Goal: Task Accomplishment & Management: Use online tool/utility

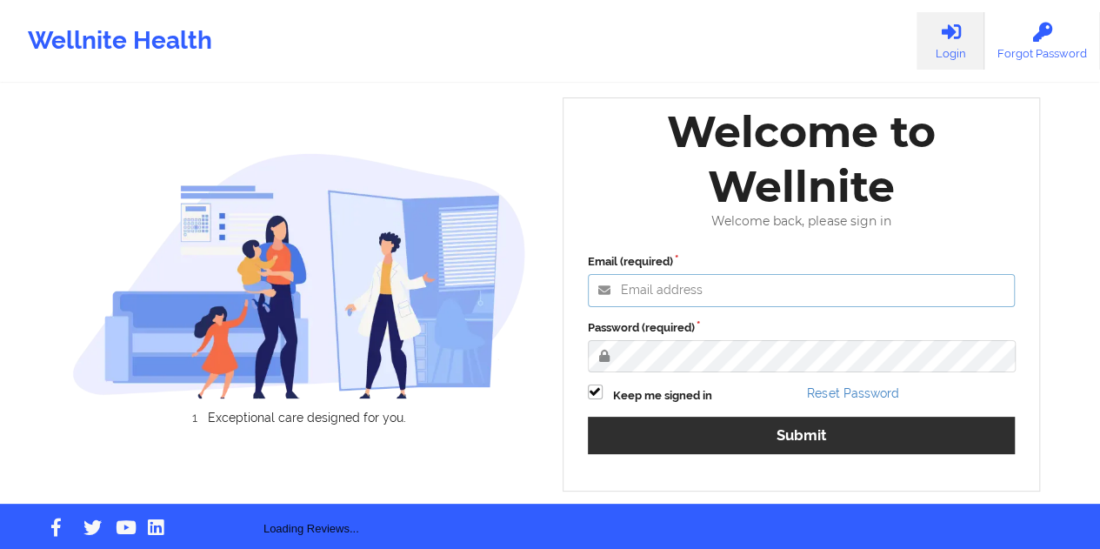
type input "[EMAIL_ADDRESS][DOMAIN_NAME]"
click at [786, 337] on label "Password (required)" at bounding box center [802, 327] width 428 height 17
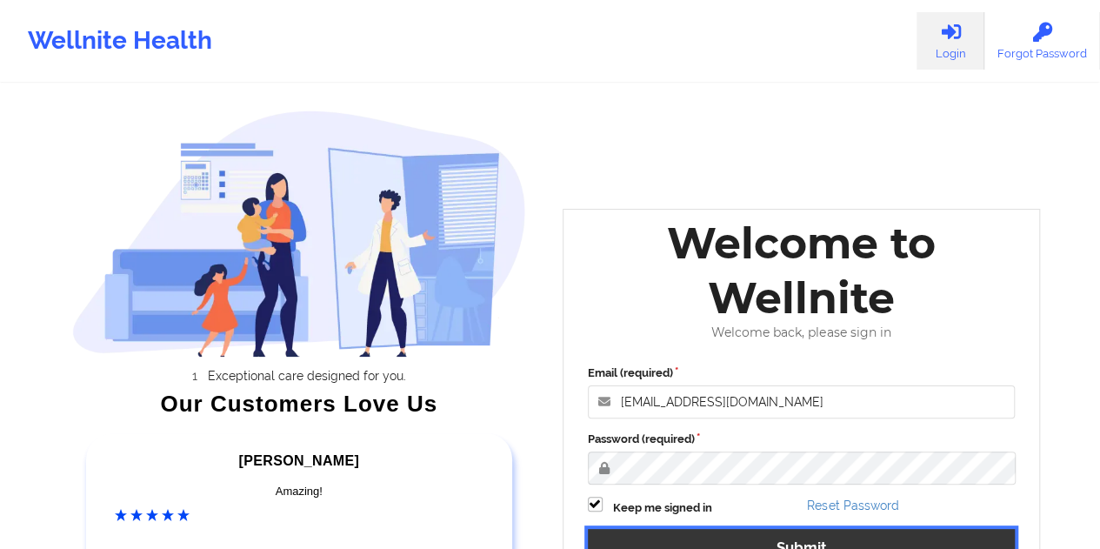
click at [822, 540] on button "Submit" at bounding box center [802, 547] width 428 height 37
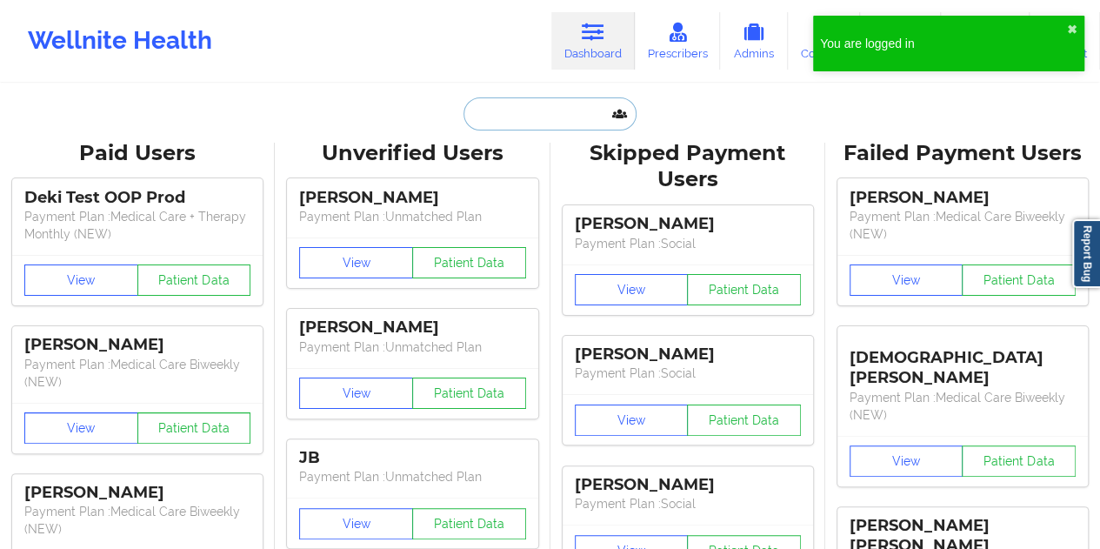
click at [565, 97] on input "text" at bounding box center [550, 113] width 172 height 33
paste input "[EMAIL_ADDRESS][DOMAIN_NAME]"
type input "[EMAIL_ADDRESS][DOMAIN_NAME]"
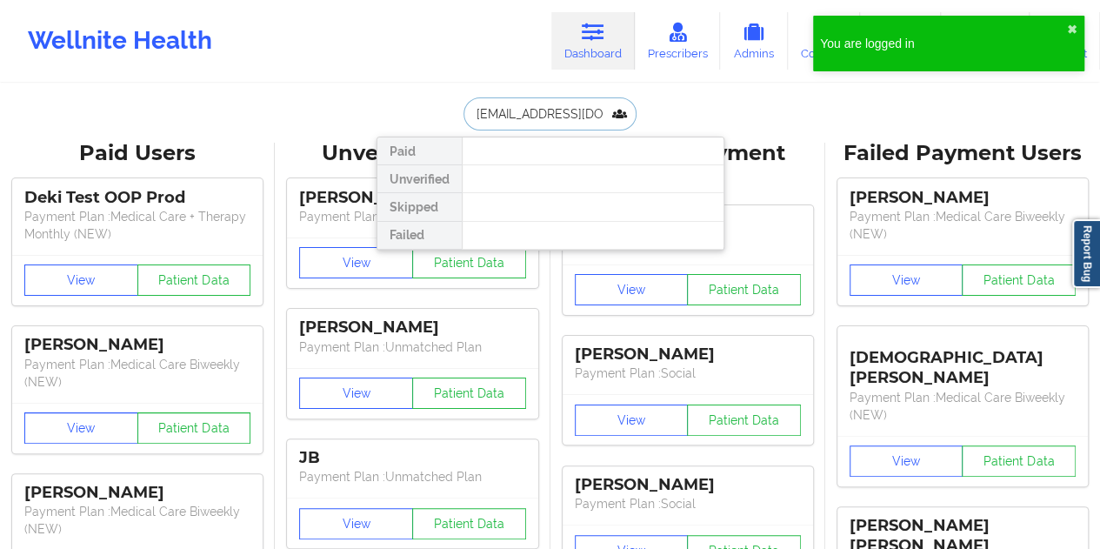
scroll to position [0, 10]
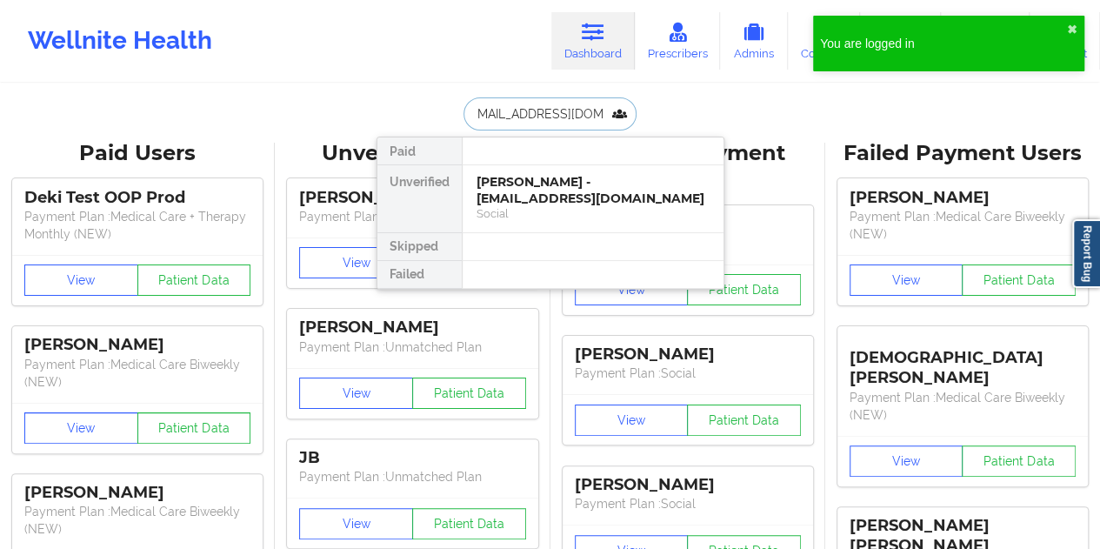
click at [533, 184] on div "[PERSON_NAME] - [EMAIL_ADDRESS][DOMAIN_NAME]" at bounding box center [593, 190] width 233 height 32
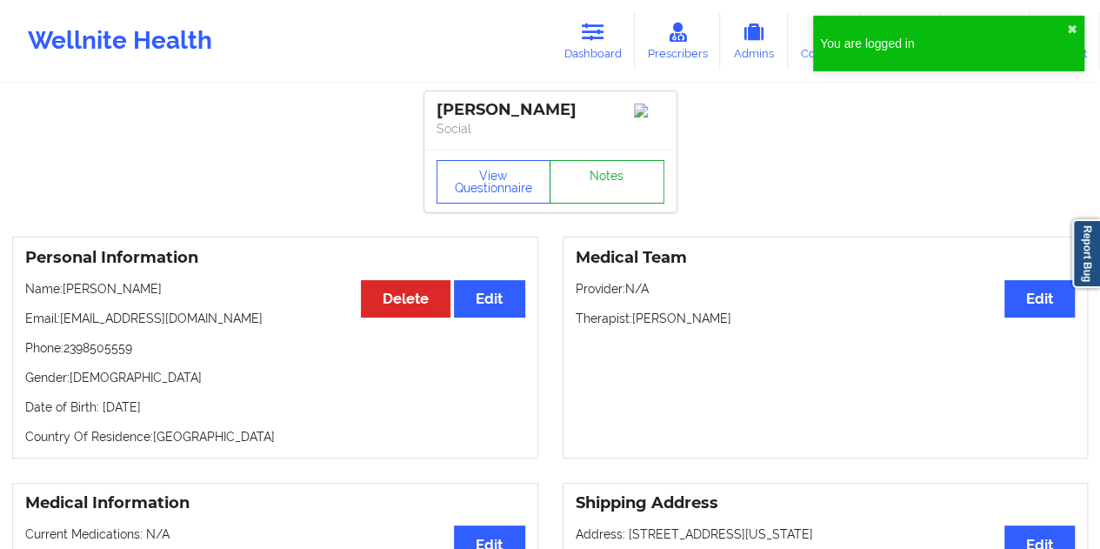
click at [601, 184] on link "Notes" at bounding box center [607, 181] width 115 height 43
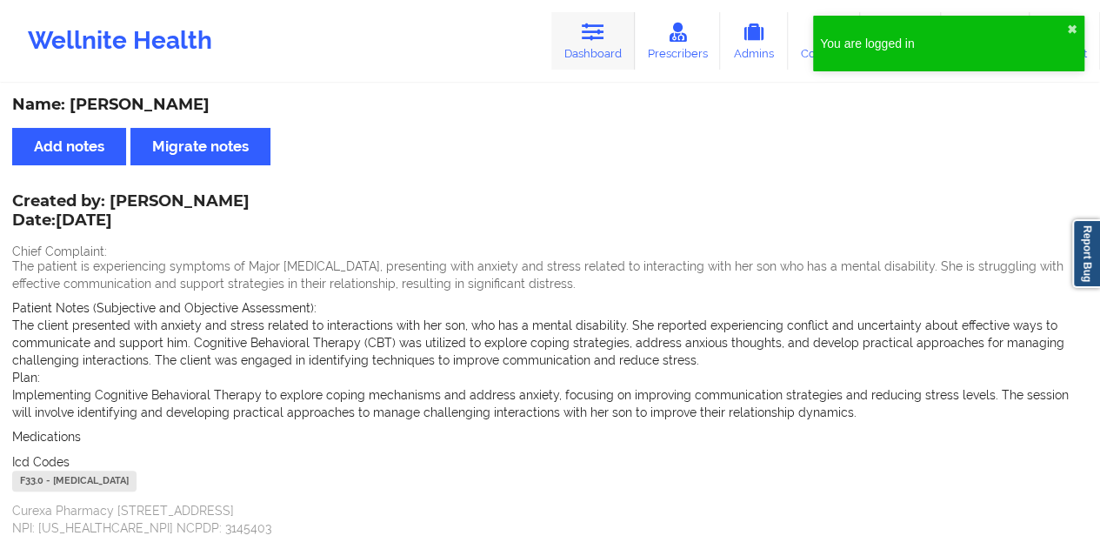
click at [611, 51] on link "Dashboard" at bounding box center [592, 40] width 83 height 57
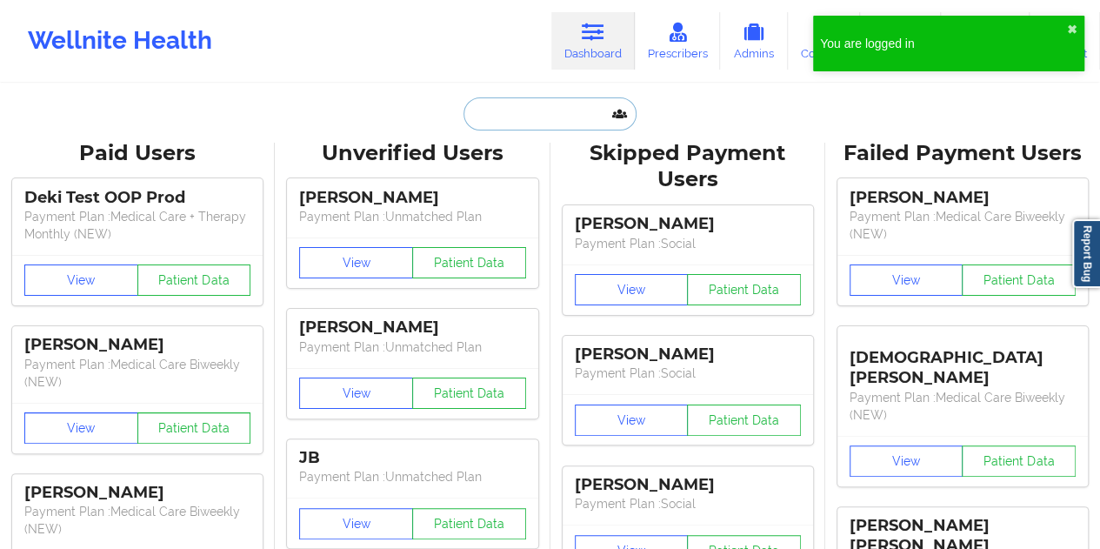
click at [511, 117] on input "text" at bounding box center [550, 113] width 172 height 33
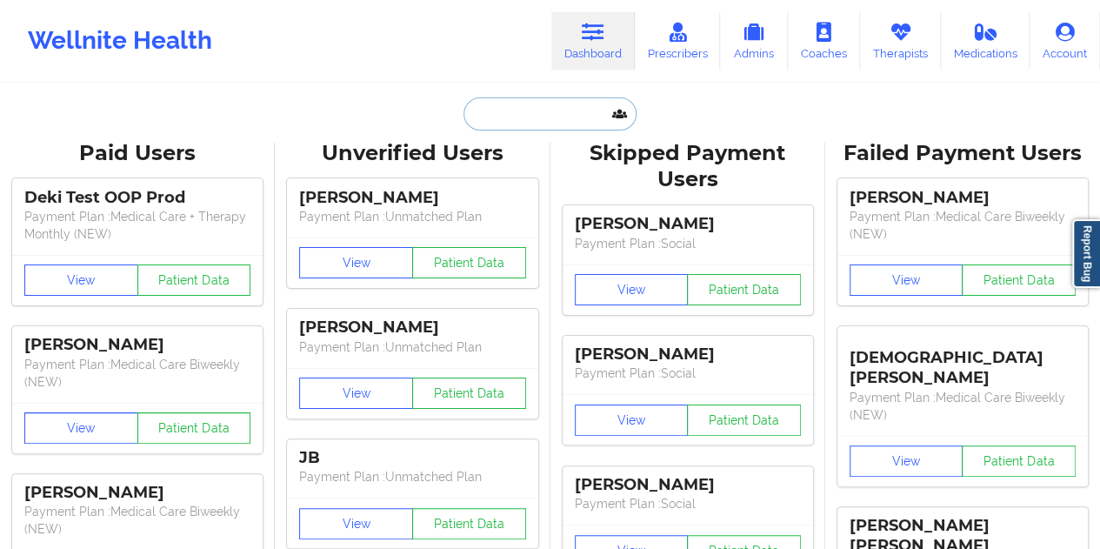
paste input "[EMAIL_ADDRESS]"
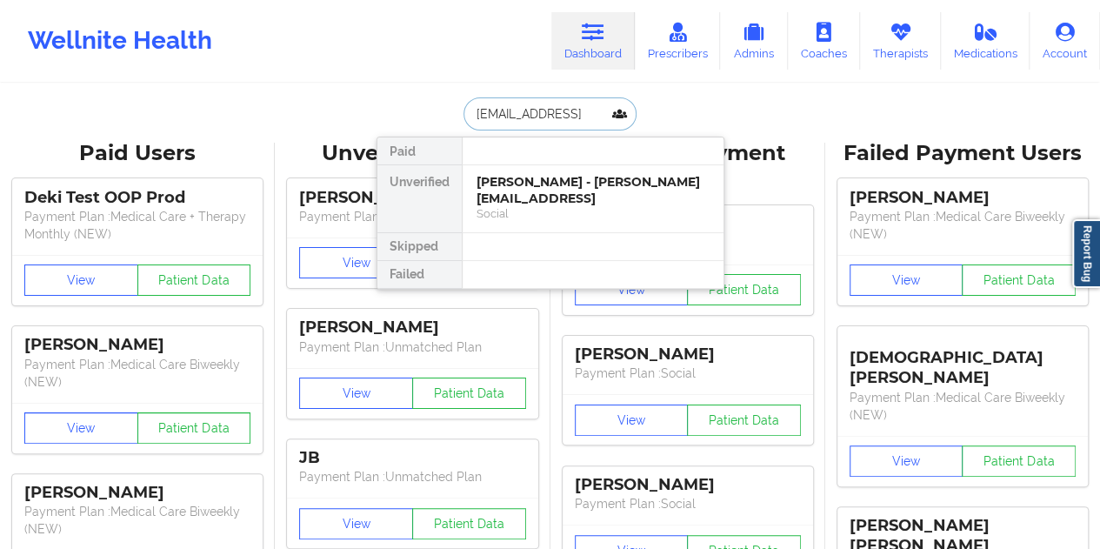
click at [553, 110] on input "[EMAIL_ADDRESS]" at bounding box center [550, 113] width 172 height 33
paste input "[EMAIL_ADDRESS][DOMAIN_NAME]"
type input "[EMAIL_ADDRESS][DOMAIN_NAME]"
click at [554, 184] on div "[PERSON_NAME] - [EMAIL_ADDRESS][DOMAIN_NAME]" at bounding box center [593, 190] width 233 height 32
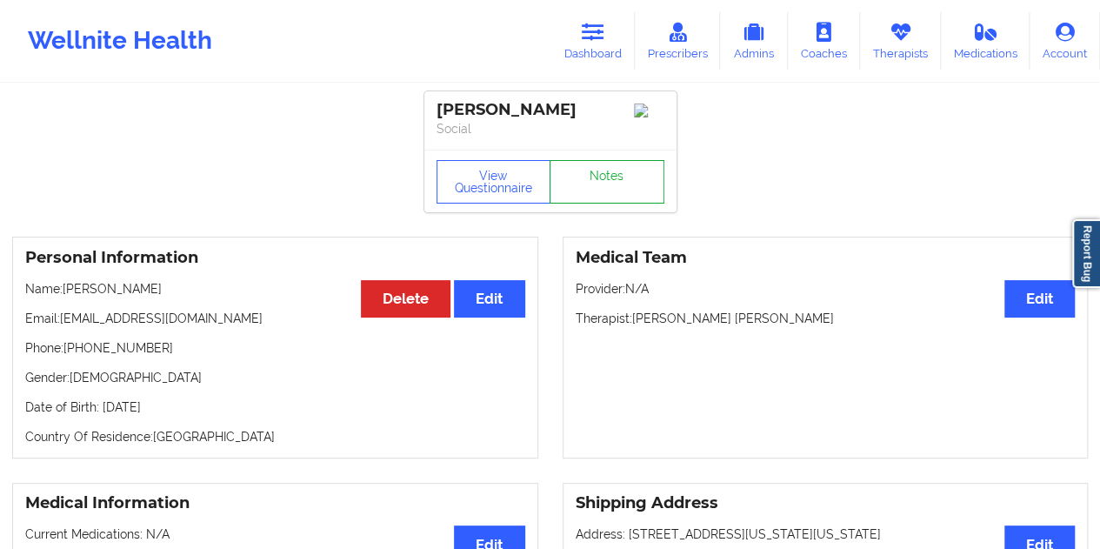
click at [585, 184] on link "Notes" at bounding box center [607, 181] width 115 height 43
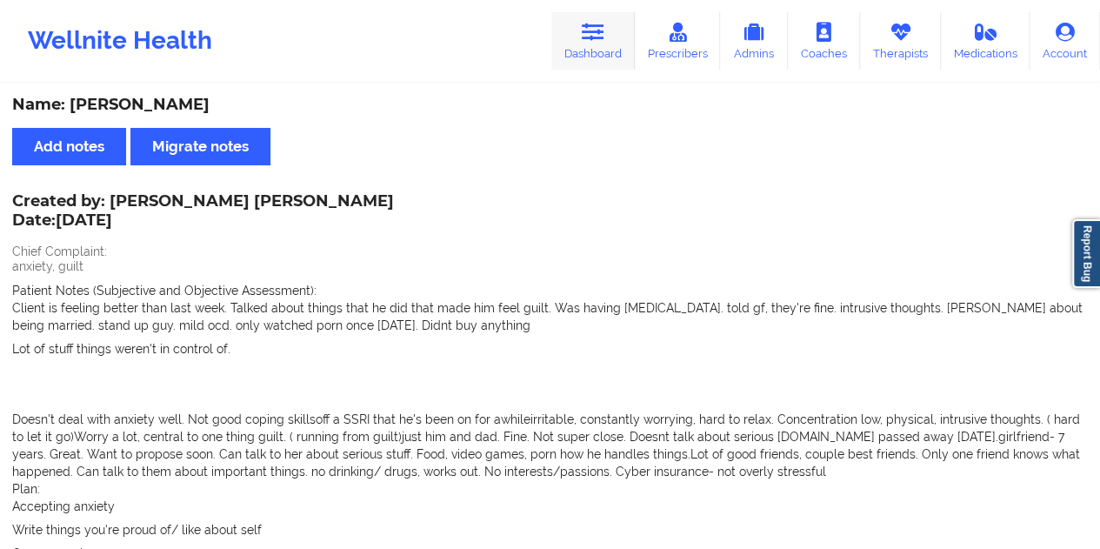
click at [598, 48] on link "Dashboard" at bounding box center [592, 40] width 83 height 57
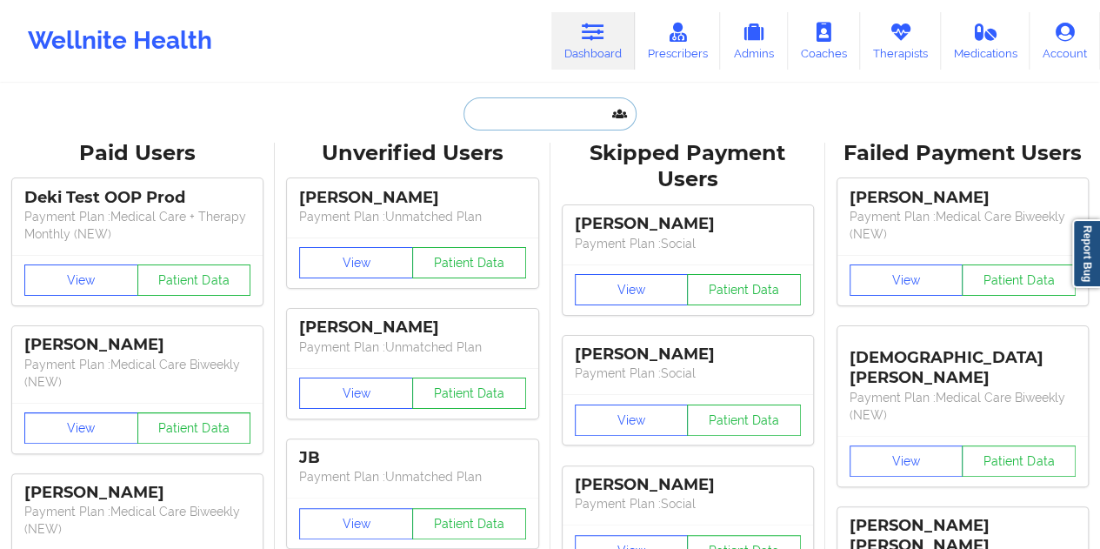
click at [542, 125] on input "text" at bounding box center [550, 113] width 172 height 33
paste input "[EMAIL_ADDRESS][DOMAIN_NAME]"
type input "[EMAIL_ADDRESS][DOMAIN_NAME]"
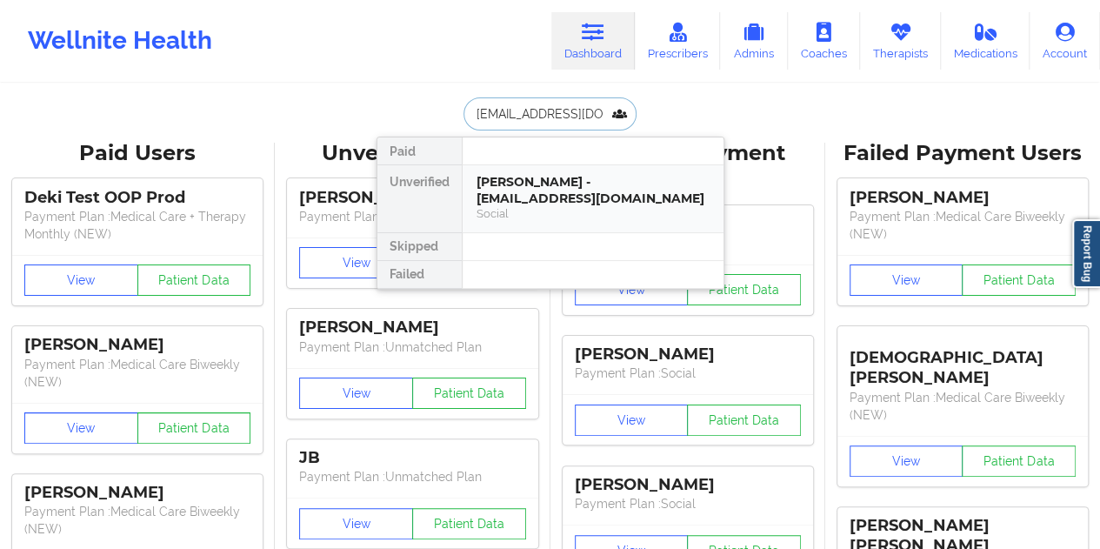
click at [571, 168] on div "[PERSON_NAME] - [EMAIL_ADDRESS][DOMAIN_NAME] Social" at bounding box center [593, 198] width 261 height 67
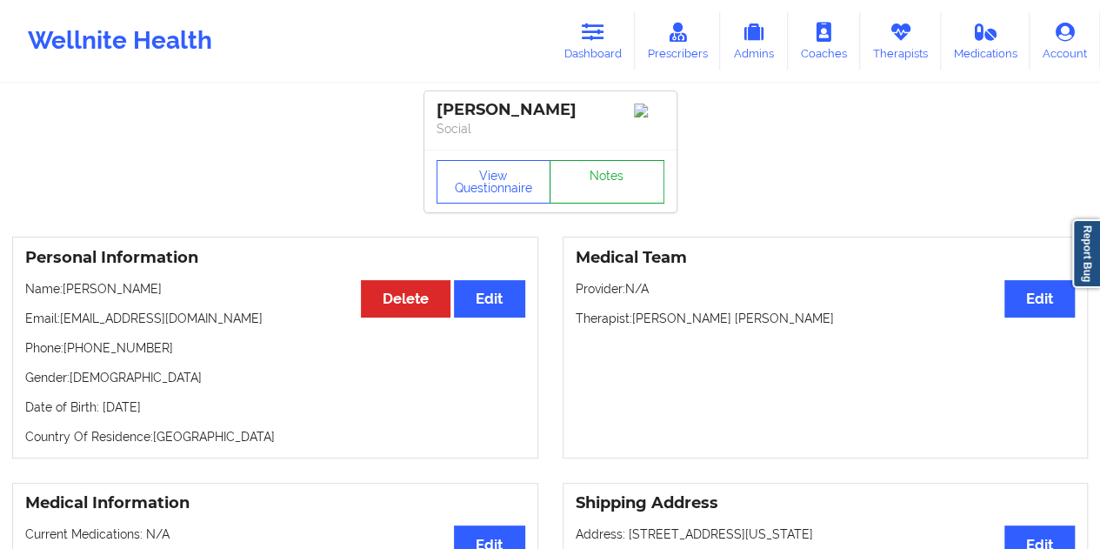
click at [593, 190] on link "Notes" at bounding box center [607, 181] width 115 height 43
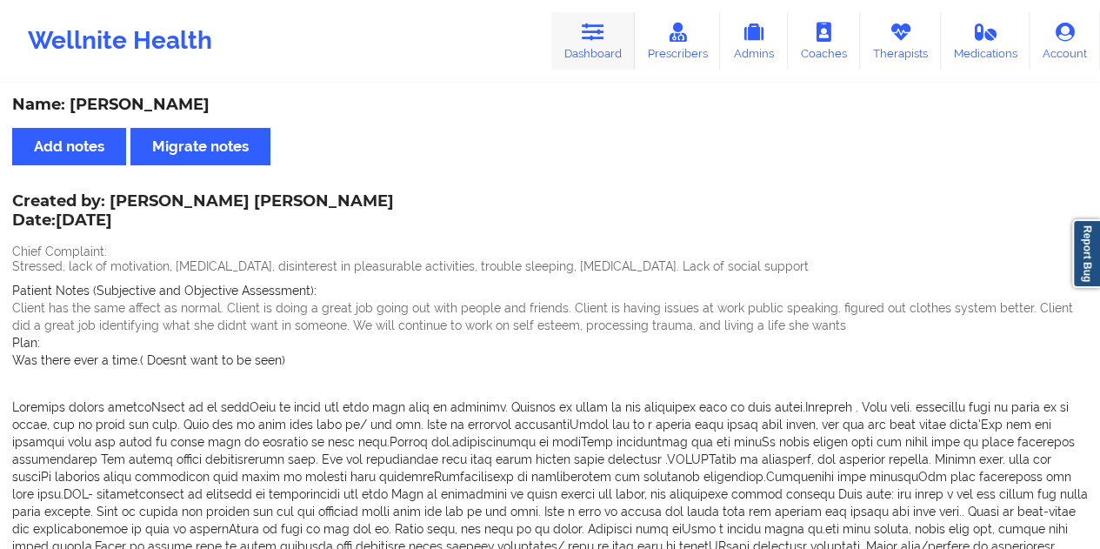
click at [609, 42] on link "Dashboard" at bounding box center [592, 40] width 83 height 57
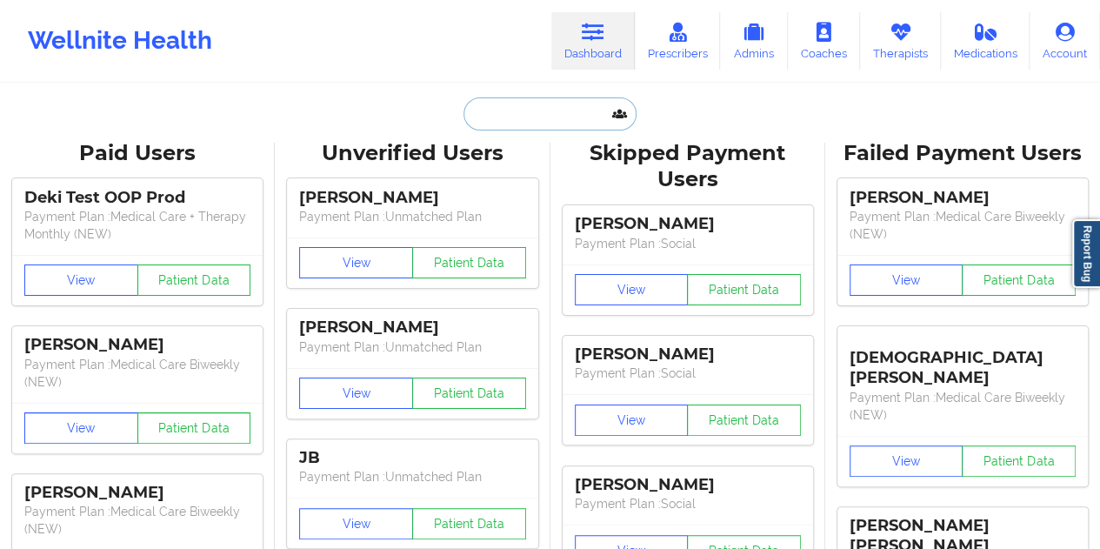
click at [510, 124] on input "text" at bounding box center [550, 113] width 172 height 33
paste input "[EMAIL_ADDRESS][DOMAIN_NAME]"
type input "[EMAIL_ADDRESS][DOMAIN_NAME]"
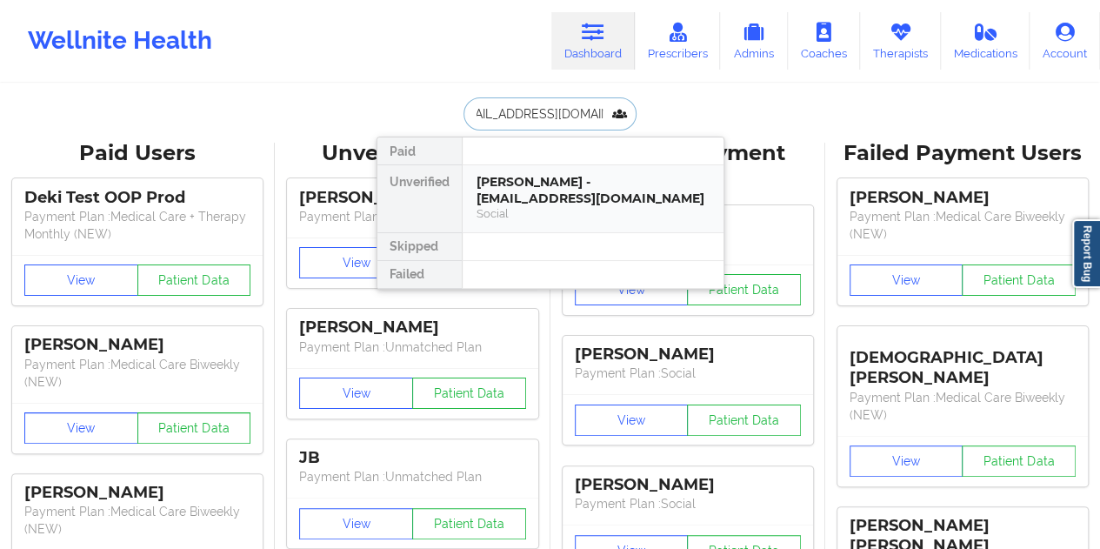
click at [571, 177] on div "[PERSON_NAME] - [EMAIL_ADDRESS][DOMAIN_NAME]" at bounding box center [593, 190] width 233 height 32
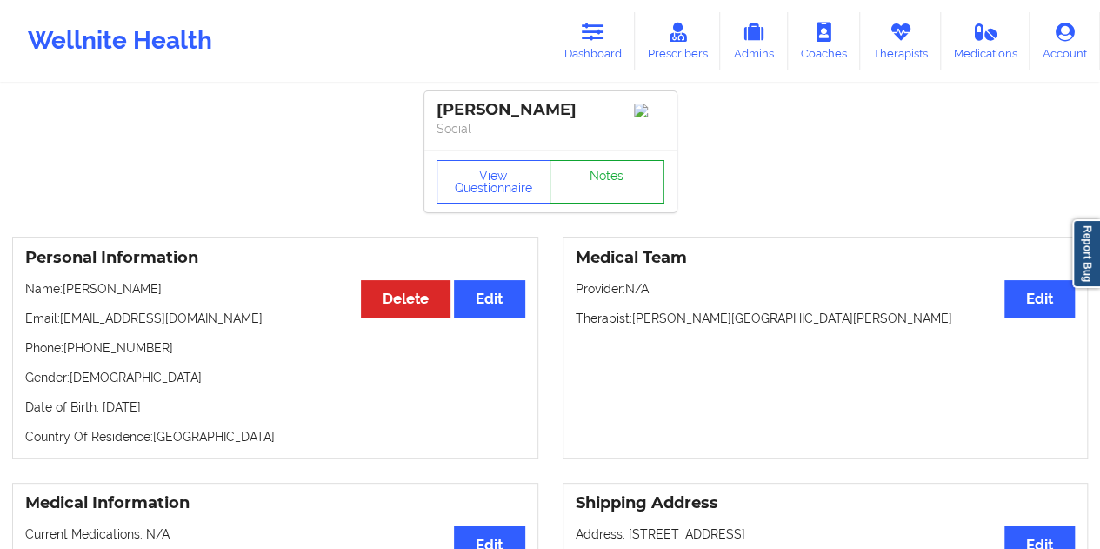
click at [581, 177] on link "Notes" at bounding box center [607, 181] width 115 height 43
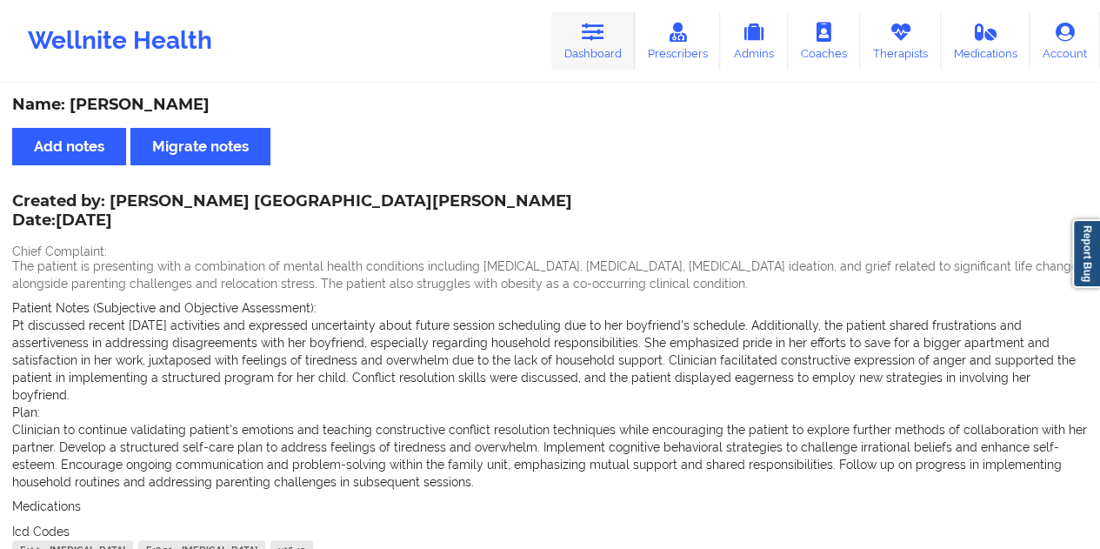
click at [616, 53] on link "Dashboard" at bounding box center [592, 40] width 83 height 57
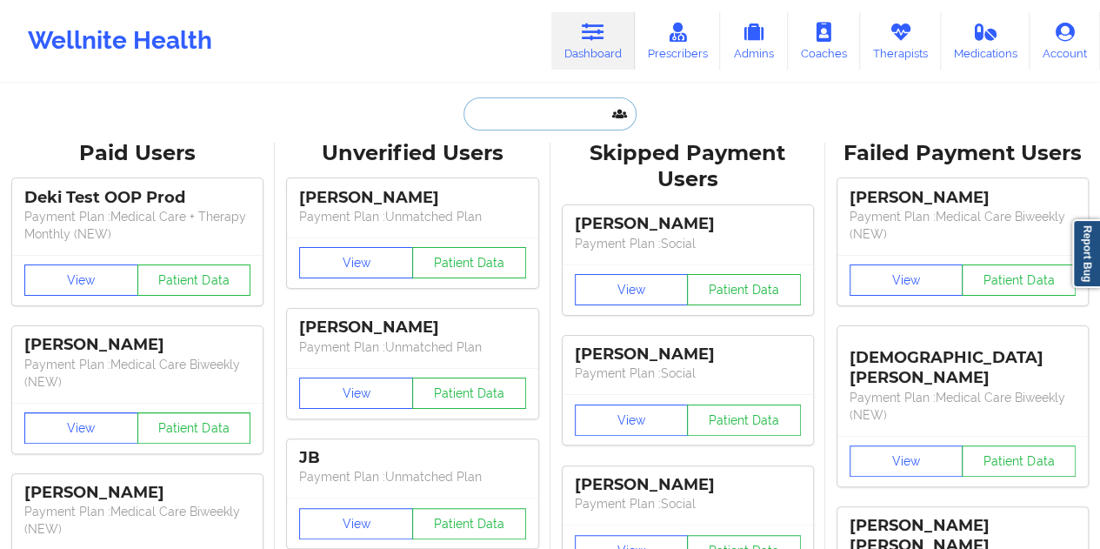
click at [542, 117] on input "text" at bounding box center [550, 113] width 172 height 33
paste input "[EMAIL_ADDRESS][DOMAIN_NAME]"
type input "[EMAIL_ADDRESS][DOMAIN_NAME]"
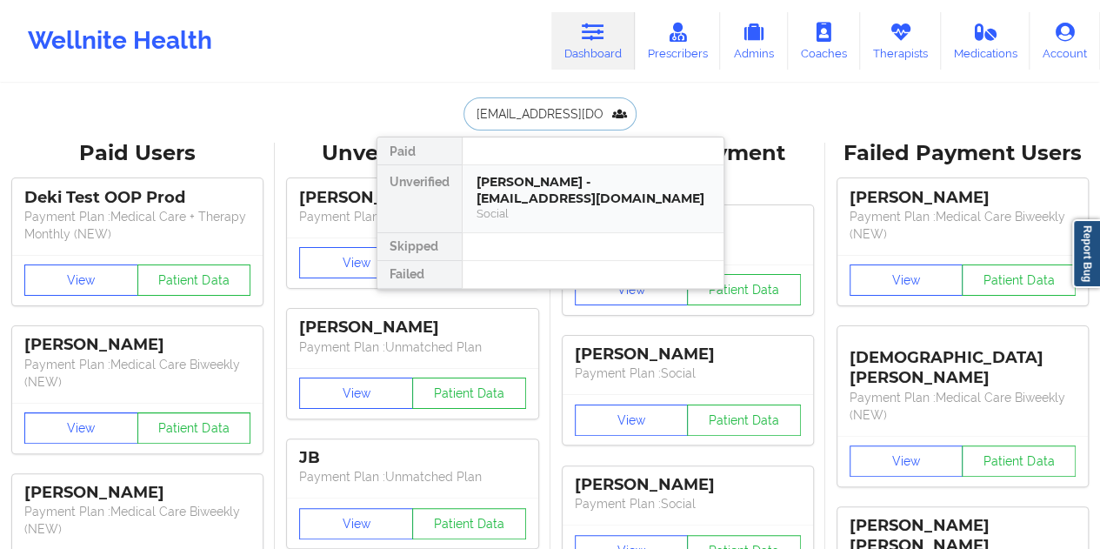
click at [550, 184] on div "[PERSON_NAME] - [EMAIL_ADDRESS][DOMAIN_NAME]" at bounding box center [593, 190] width 233 height 32
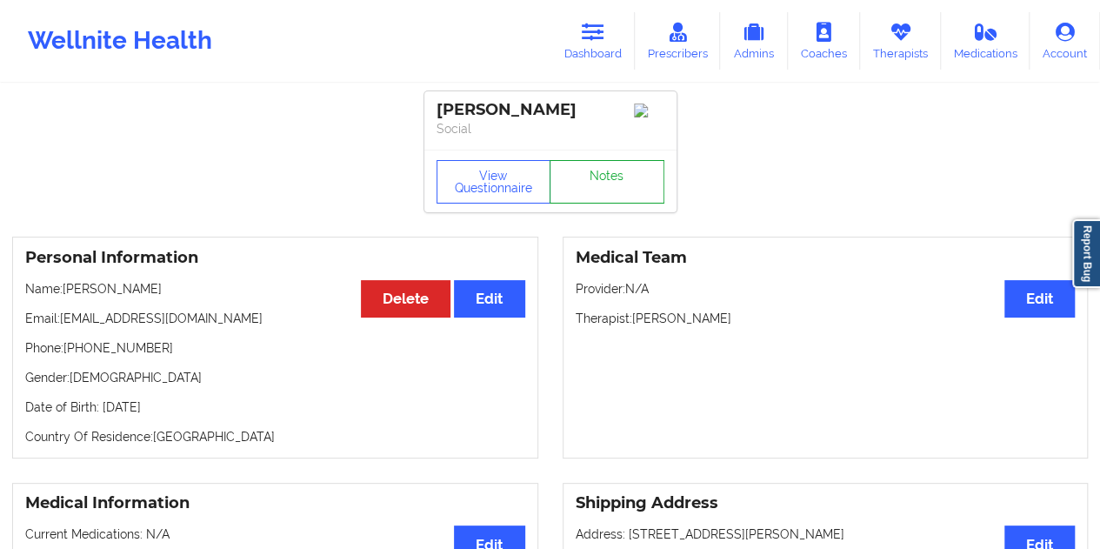
click at [584, 184] on link "Notes" at bounding box center [607, 181] width 115 height 43
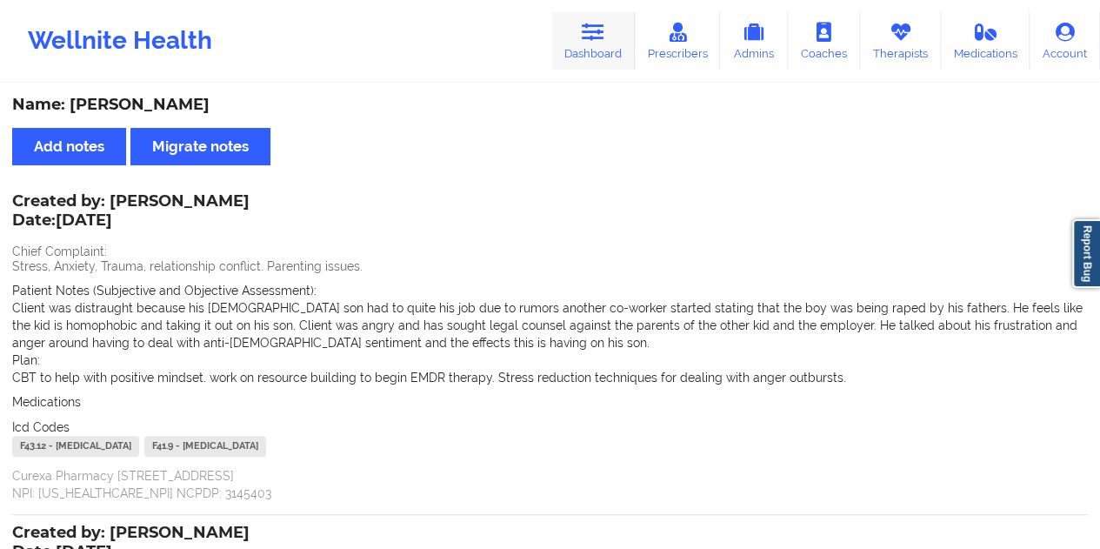
click at [593, 57] on link "Dashboard" at bounding box center [592, 40] width 83 height 57
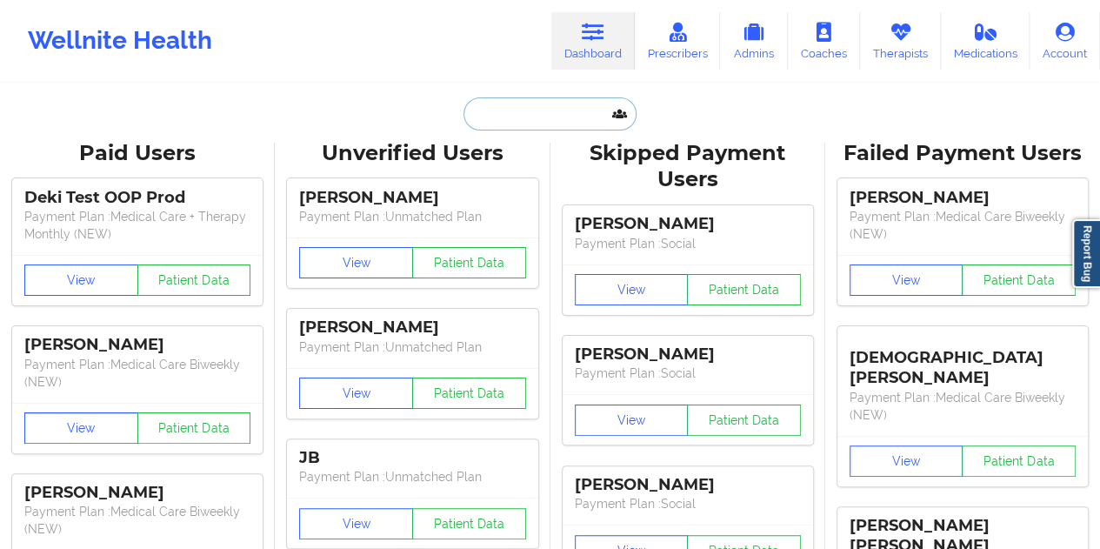
click at [501, 117] on input "text" at bounding box center [550, 113] width 172 height 33
paste input "[EMAIL_ADDRESS][DOMAIN_NAME]"
type input "[EMAIL_ADDRESS][DOMAIN_NAME]"
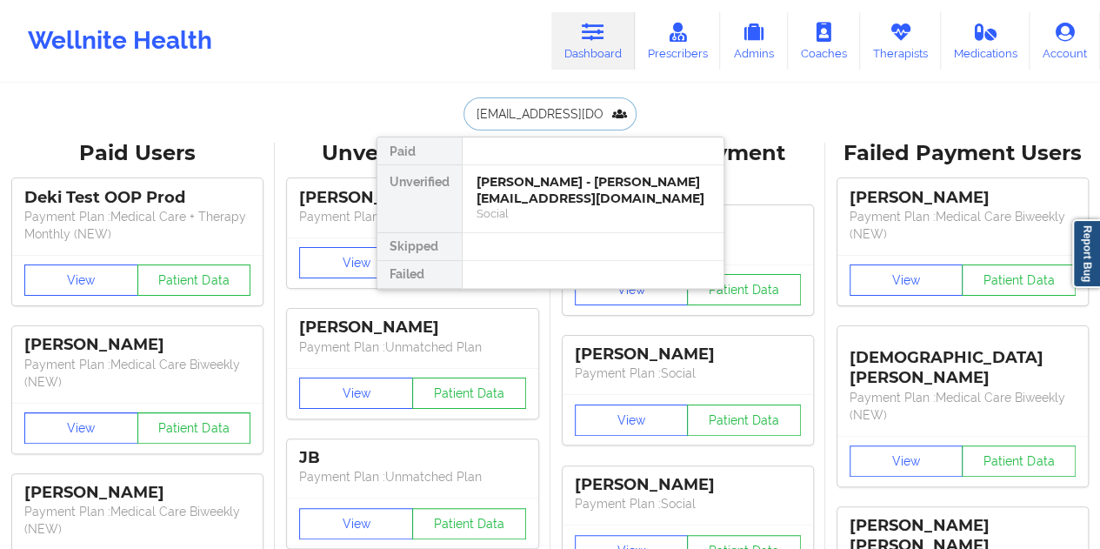
click at [568, 184] on div "[PERSON_NAME] - [PERSON_NAME][EMAIL_ADDRESS][DOMAIN_NAME]" at bounding box center [593, 190] width 233 height 32
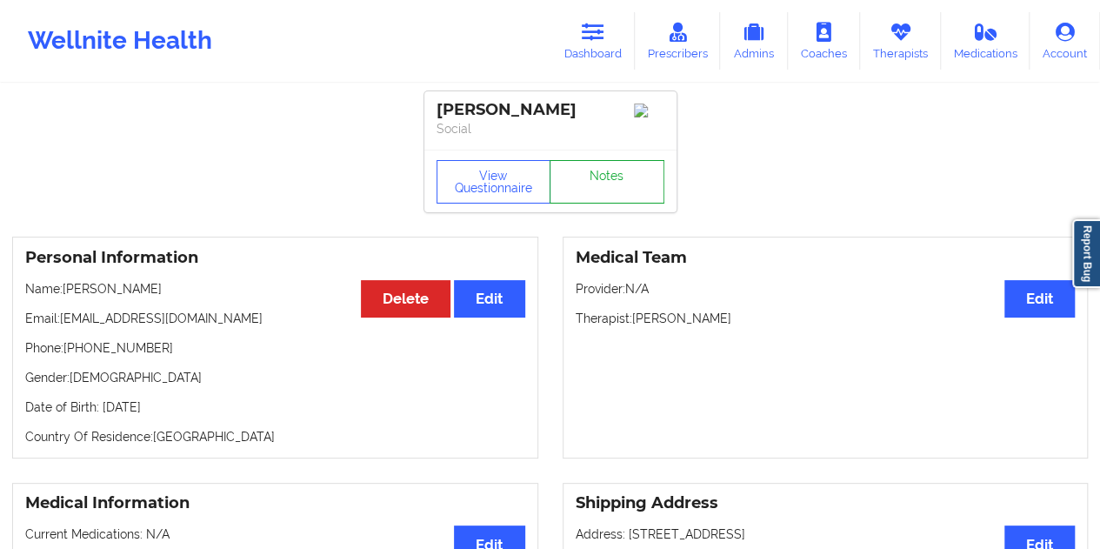
click at [593, 177] on link "Notes" at bounding box center [607, 181] width 115 height 43
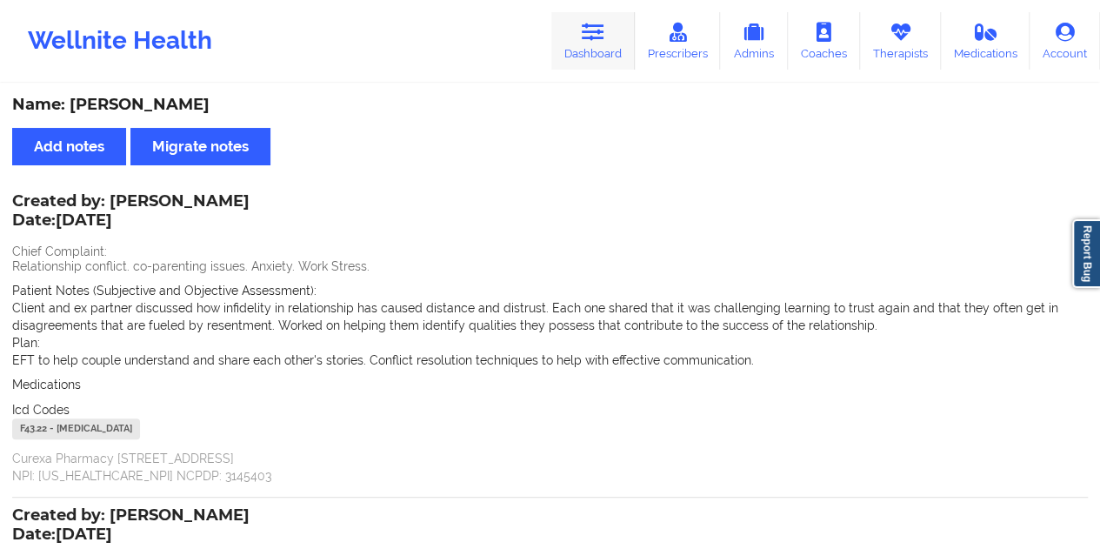
click at [598, 40] on icon at bounding box center [593, 32] width 23 height 19
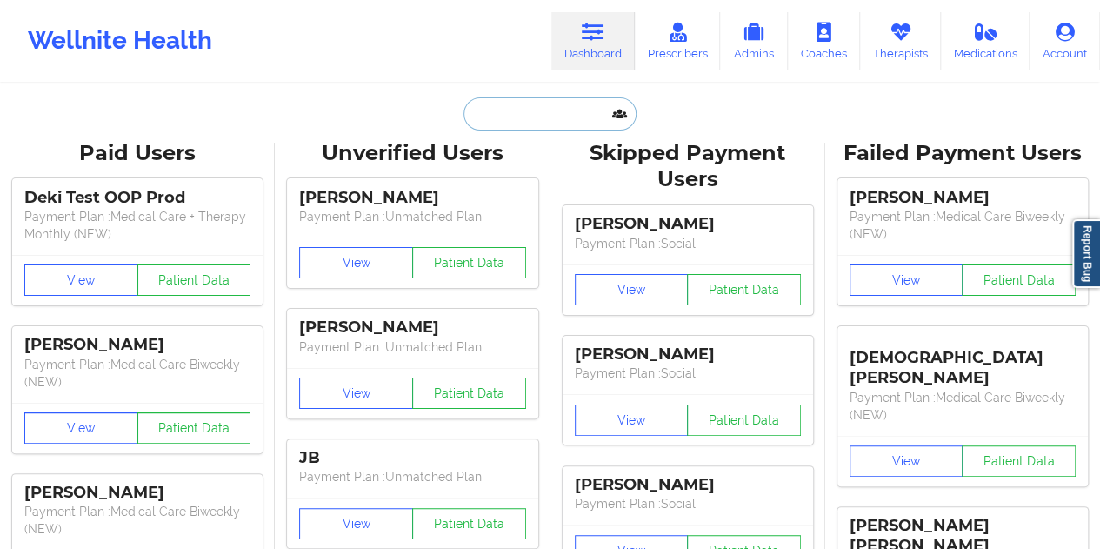
click at [553, 116] on input "text" at bounding box center [550, 113] width 172 height 33
paste input "[EMAIL_ADDRESS][DOMAIN_NAME]"
type input "[EMAIL_ADDRESS][DOMAIN_NAME]"
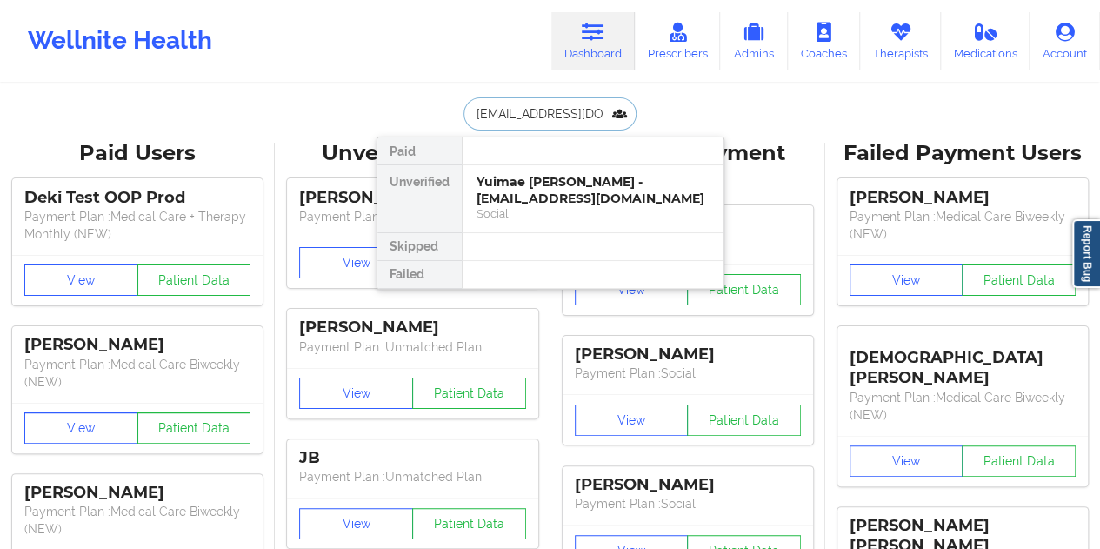
click at [553, 207] on div "Social" at bounding box center [593, 213] width 233 height 15
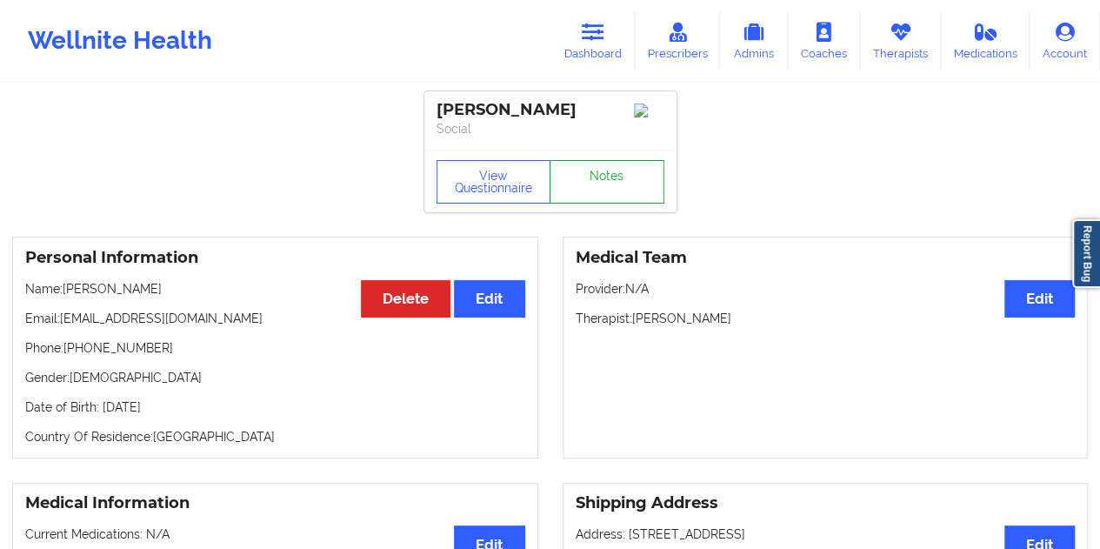
click at [590, 187] on link "Notes" at bounding box center [607, 181] width 115 height 43
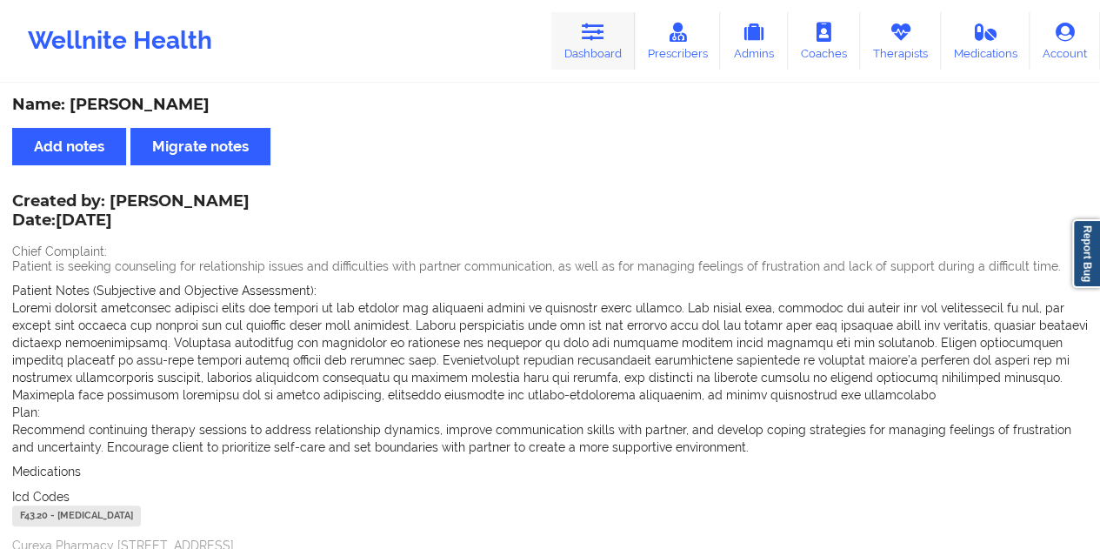
click at [589, 36] on icon at bounding box center [593, 32] width 23 height 19
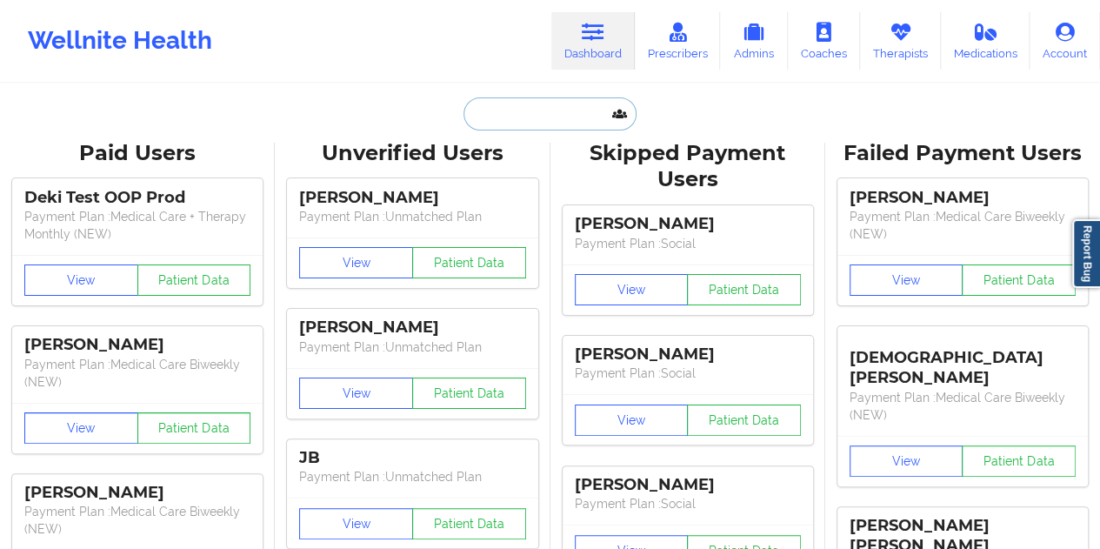
click at [535, 114] on input "text" at bounding box center [550, 113] width 172 height 33
paste input "[EMAIL_ADDRESS][DOMAIN_NAME]"
type input "[EMAIL_ADDRESS][DOMAIN_NAME]"
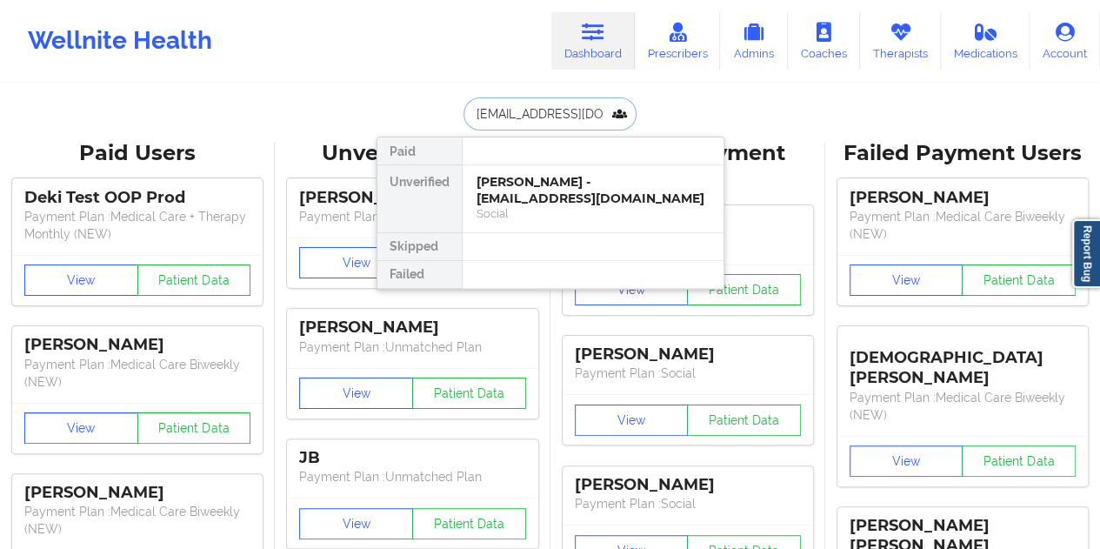
click at [531, 192] on div "[PERSON_NAME] - [EMAIL_ADDRESS][DOMAIN_NAME]" at bounding box center [593, 190] width 233 height 32
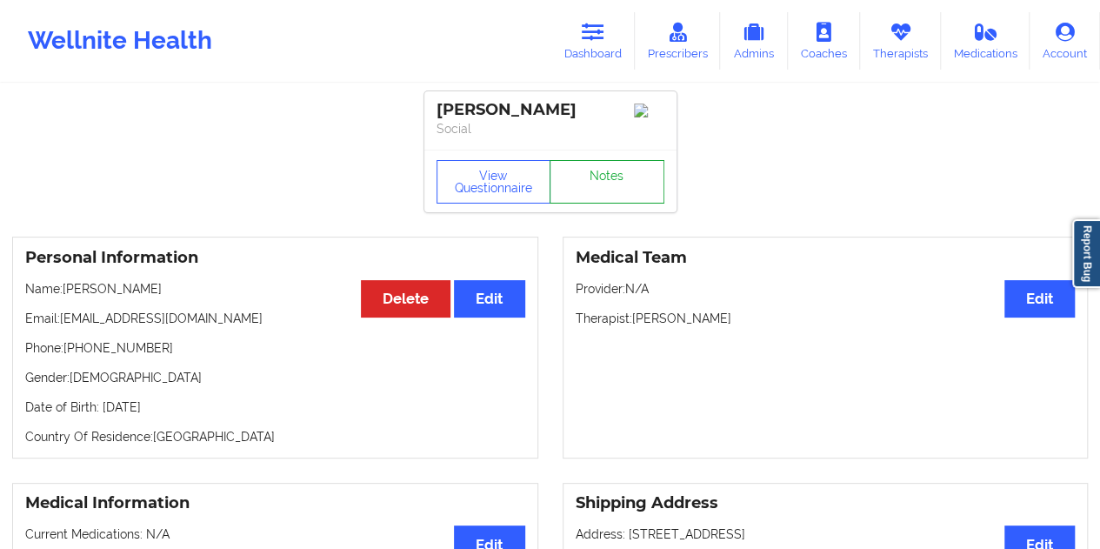
click at [595, 201] on link "Notes" at bounding box center [607, 181] width 115 height 43
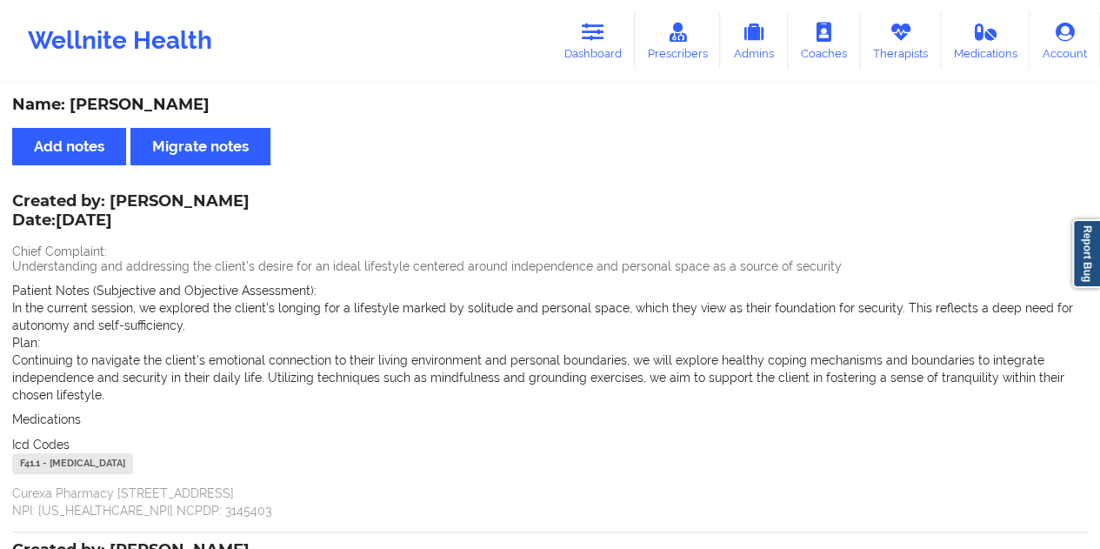
drag, startPoint x: 598, startPoint y: 50, endPoint x: 562, endPoint y: 77, distance: 45.9
click at [598, 50] on link "Dashboard" at bounding box center [592, 40] width 83 height 57
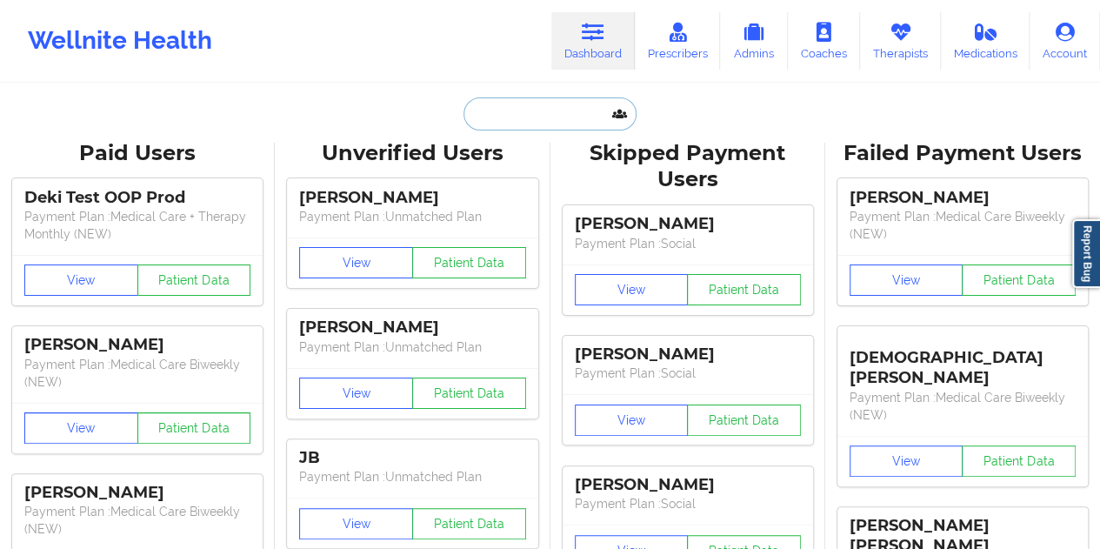
drag, startPoint x: 562, startPoint y: 77, endPoint x: 501, endPoint y: 118, distance: 73.3
click at [501, 118] on input "text" at bounding box center [550, 113] width 172 height 33
paste input "[EMAIL_ADDRESS][DOMAIN_NAME]"
type input "[EMAIL_ADDRESS][DOMAIN_NAME]"
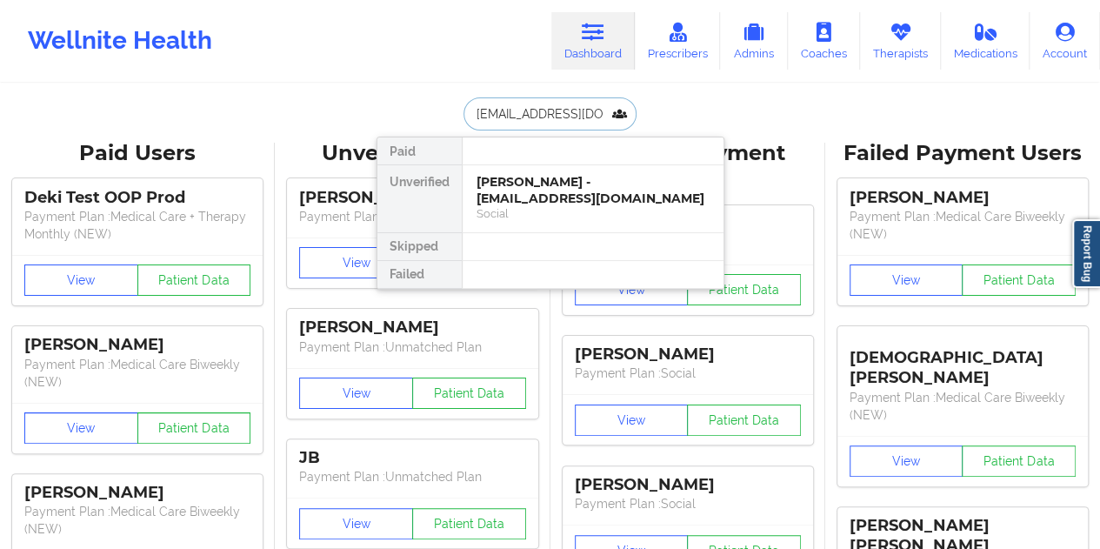
scroll to position [0, 17]
click at [538, 184] on div "[PERSON_NAME] - [EMAIL_ADDRESS][DOMAIN_NAME]" at bounding box center [593, 190] width 233 height 32
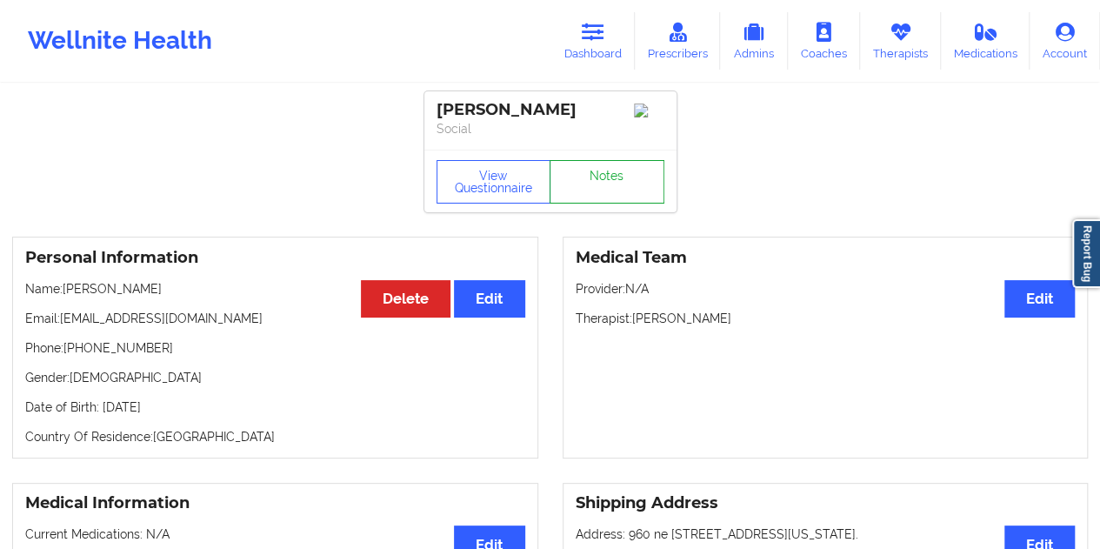
click at [628, 181] on link "Notes" at bounding box center [607, 181] width 115 height 43
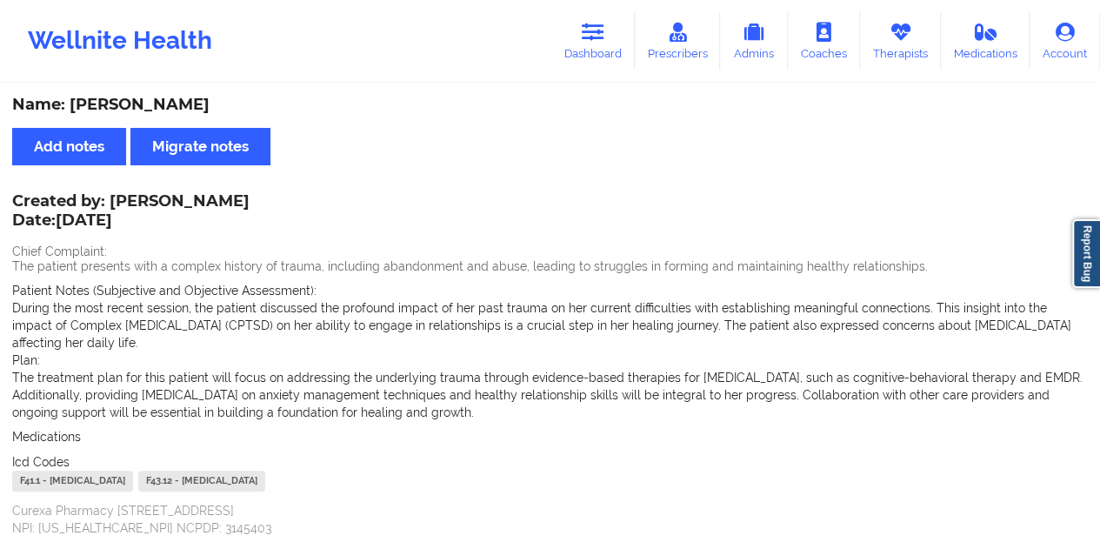
drag, startPoint x: 578, startPoint y: 42, endPoint x: 575, endPoint y: 70, distance: 28.8
click at [578, 43] on link "Dashboard" at bounding box center [592, 40] width 83 height 57
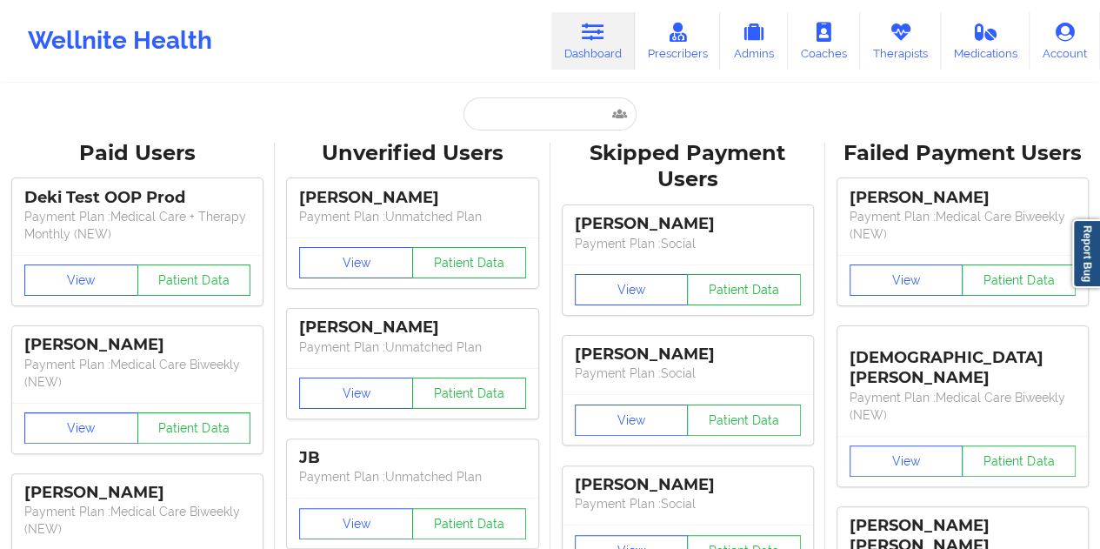
click at [509, 116] on input "text" at bounding box center [550, 113] width 172 height 33
paste input "[EMAIL_ADDRESS][DOMAIN_NAME]"
type input "[EMAIL_ADDRESS][DOMAIN_NAME]"
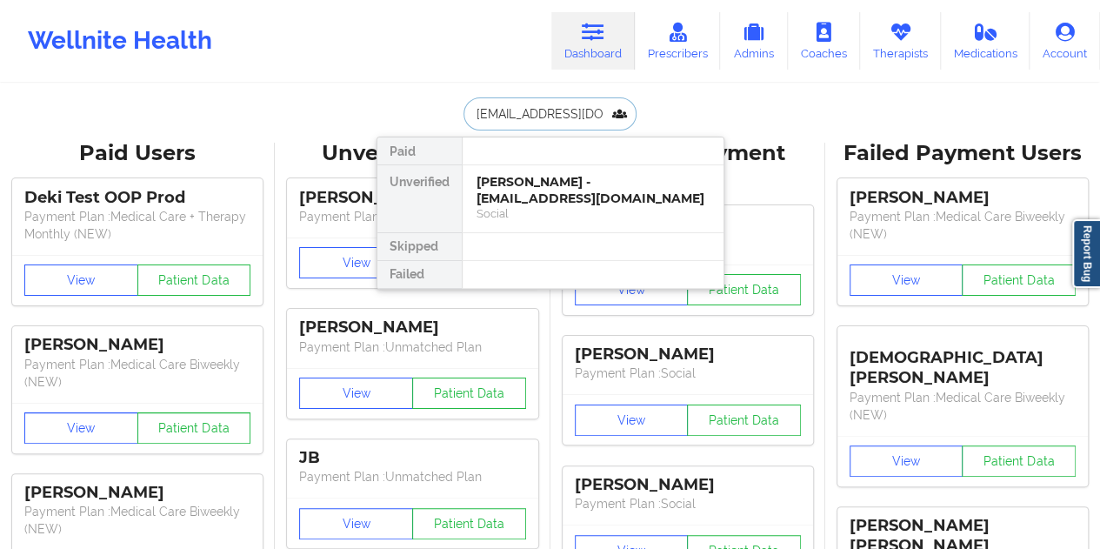
click at [544, 206] on div "Social" at bounding box center [593, 213] width 233 height 15
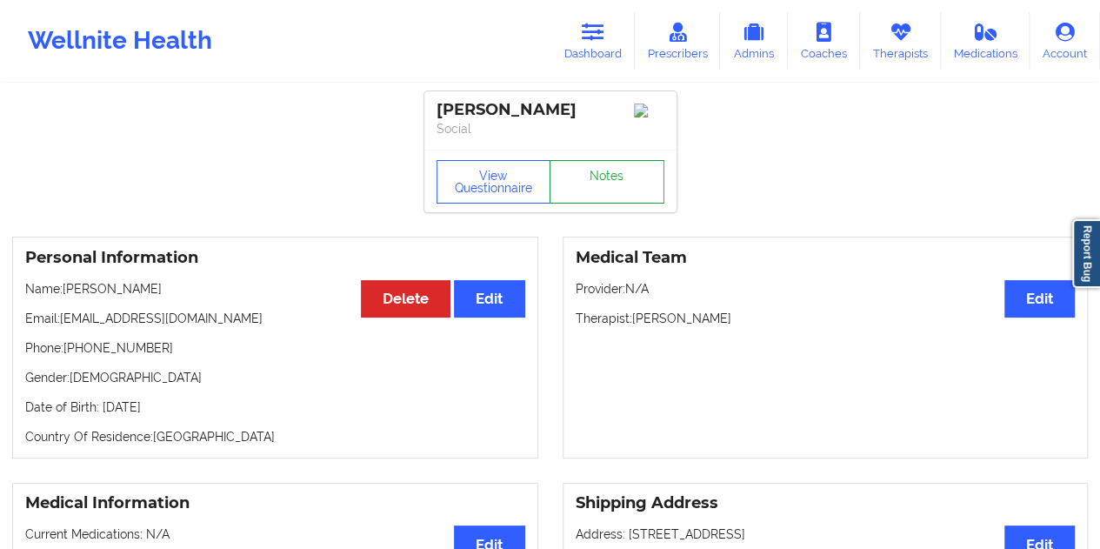
click at [584, 186] on link "Notes" at bounding box center [607, 181] width 115 height 43
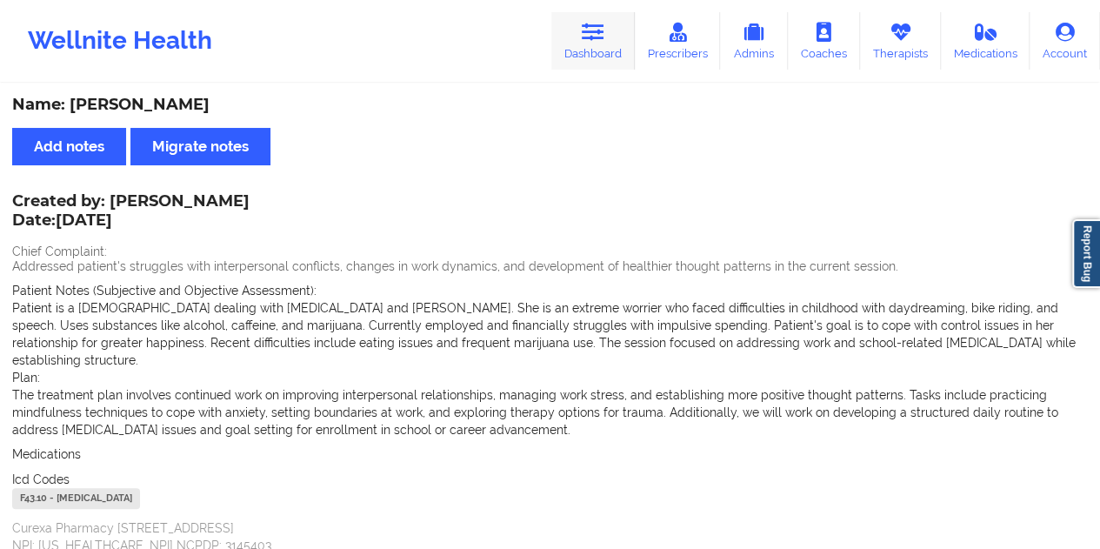
click at [637, 43] on div "Wellnite Health Dashboard Prescribers Admins Coaches Therapists Medications Acc…" at bounding box center [550, 41] width 1100 height 70
click at [587, 53] on link "Dashboard" at bounding box center [592, 40] width 83 height 57
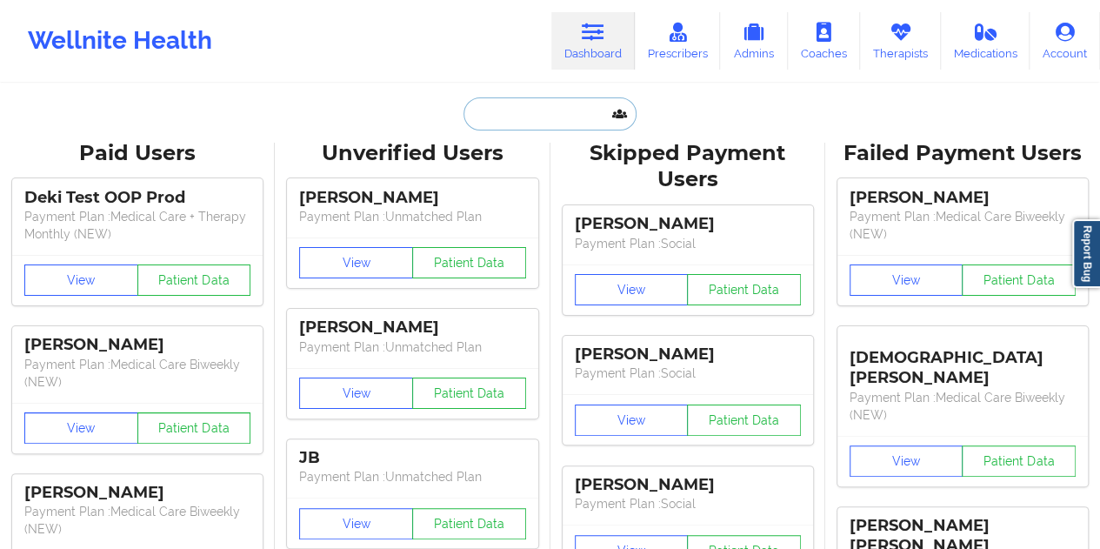
click at [543, 110] on input "text" at bounding box center [550, 113] width 172 height 33
paste input "[PERSON_NAME][EMAIL_ADDRESS][DOMAIN_NAME]"
type input "[PERSON_NAME][EMAIL_ADDRESS][DOMAIN_NAME]"
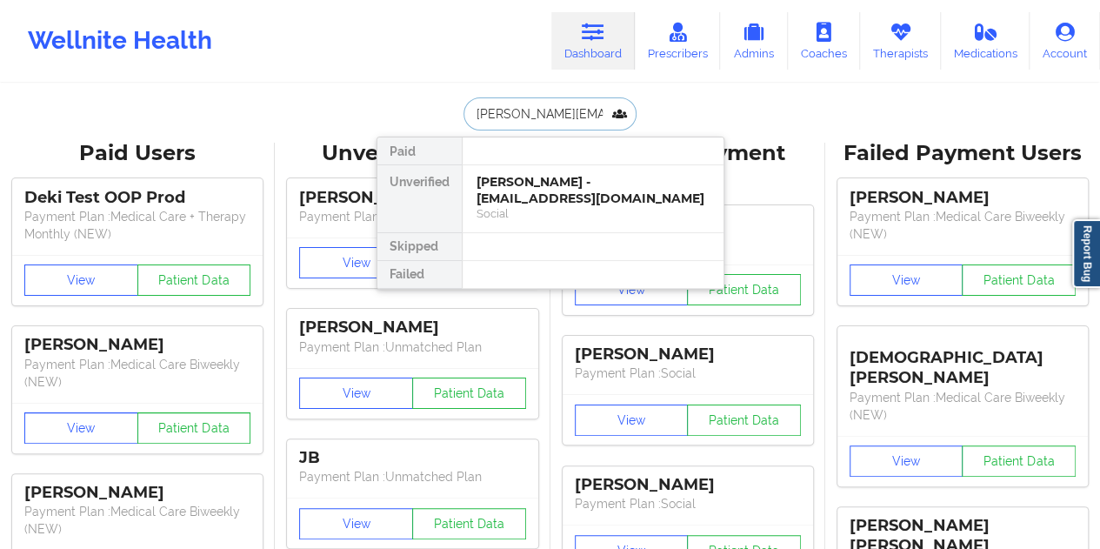
scroll to position [0, 22]
click at [557, 193] on div "[PERSON_NAME] - [PERSON_NAME][EMAIL_ADDRESS][DOMAIN_NAME]" at bounding box center [593, 190] width 233 height 32
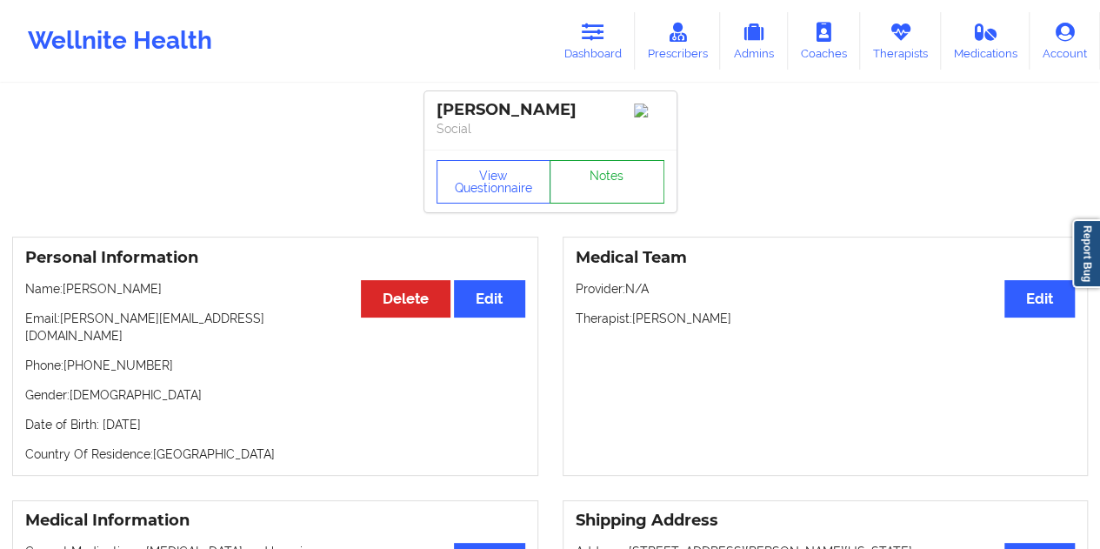
click at [635, 190] on link "Notes" at bounding box center [607, 181] width 115 height 43
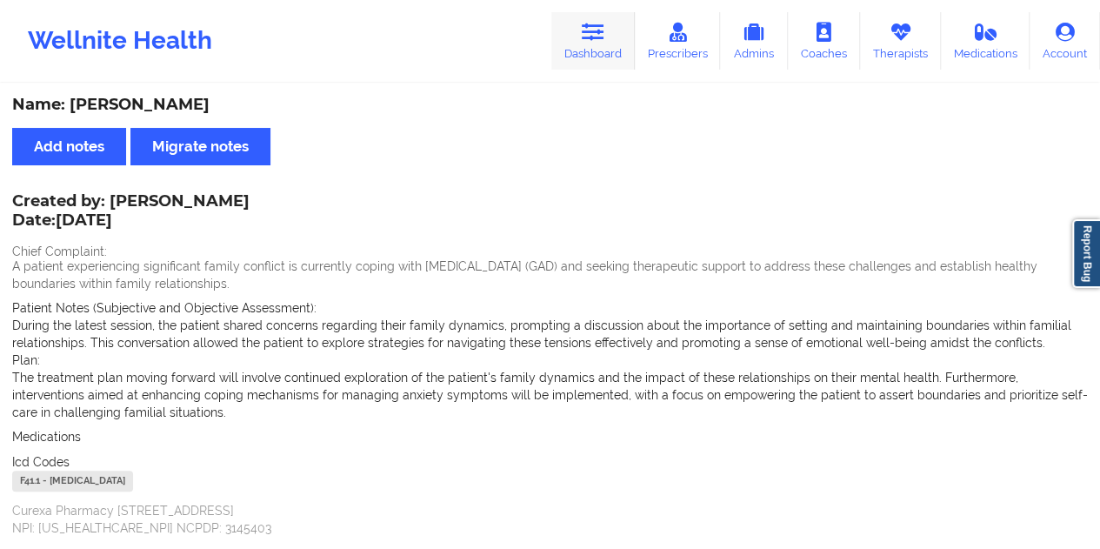
drag, startPoint x: 588, startPoint y: 34, endPoint x: 583, endPoint y: 43, distance: 10.9
click at [588, 34] on icon at bounding box center [593, 32] width 23 height 19
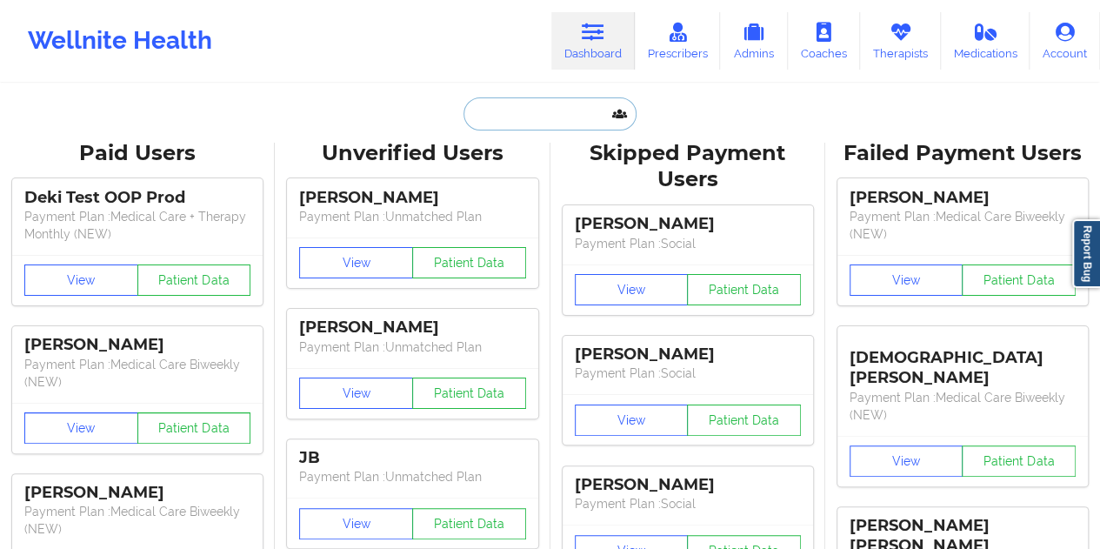
click at [527, 117] on input "text" at bounding box center [550, 113] width 172 height 33
paste input "[EMAIL_ADDRESS][DOMAIN_NAME]"
type input "[EMAIL_ADDRESS][DOMAIN_NAME]"
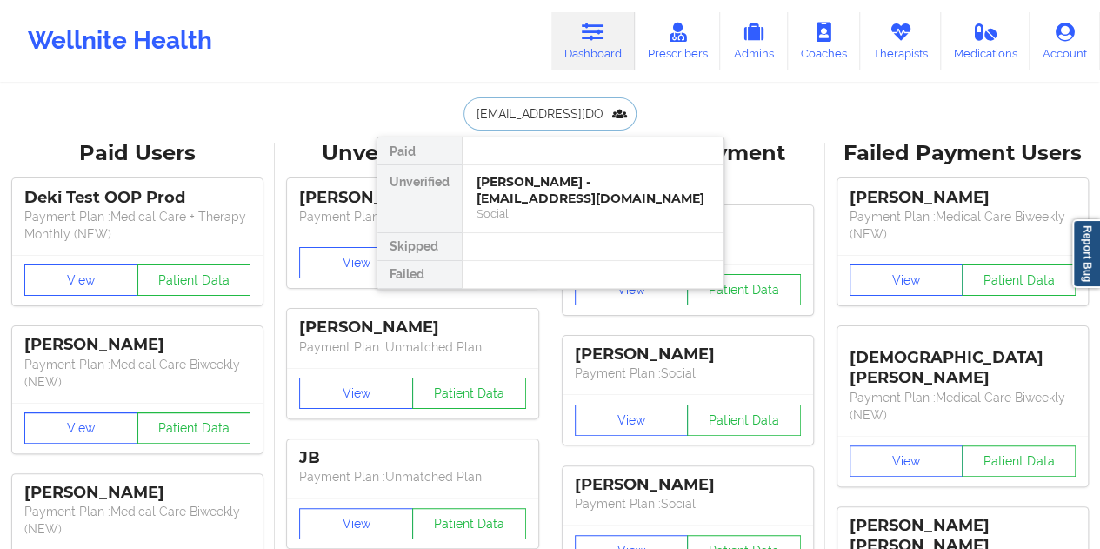
click at [564, 191] on div "[PERSON_NAME] - [EMAIL_ADDRESS][DOMAIN_NAME]" at bounding box center [593, 190] width 233 height 32
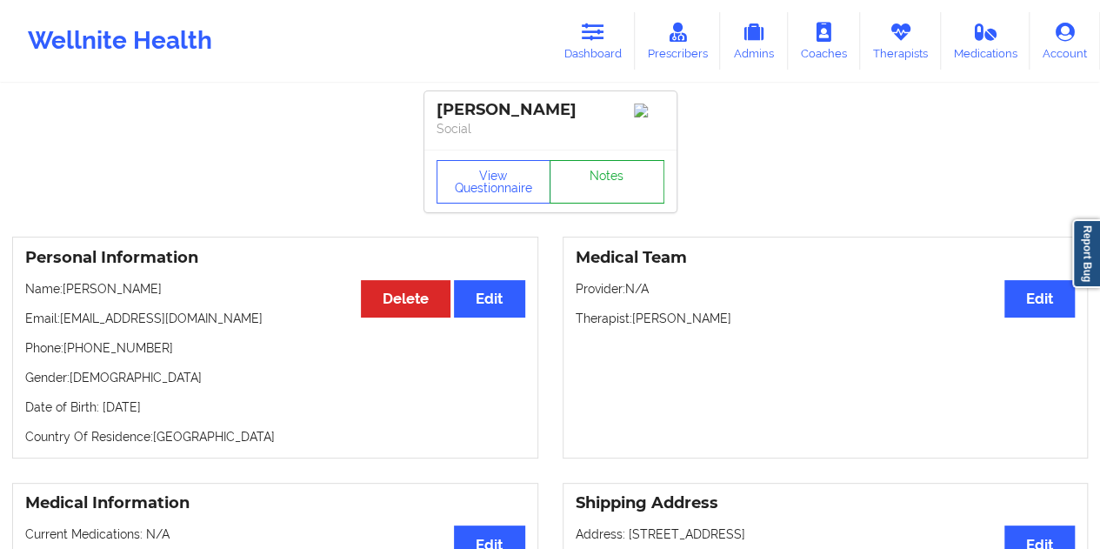
click at [600, 190] on link "Notes" at bounding box center [607, 181] width 115 height 43
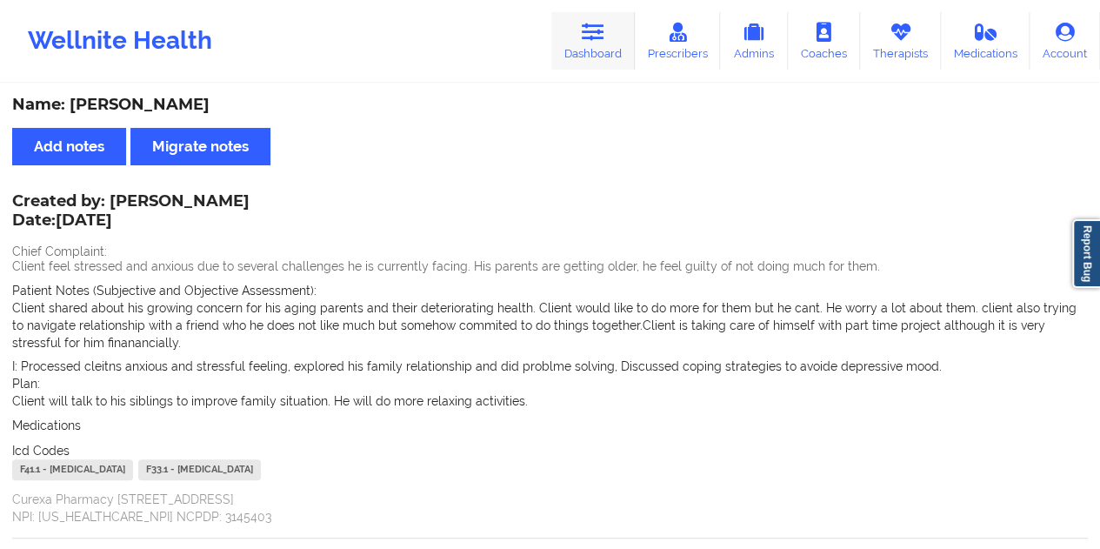
click at [617, 41] on link "Dashboard" at bounding box center [592, 40] width 83 height 57
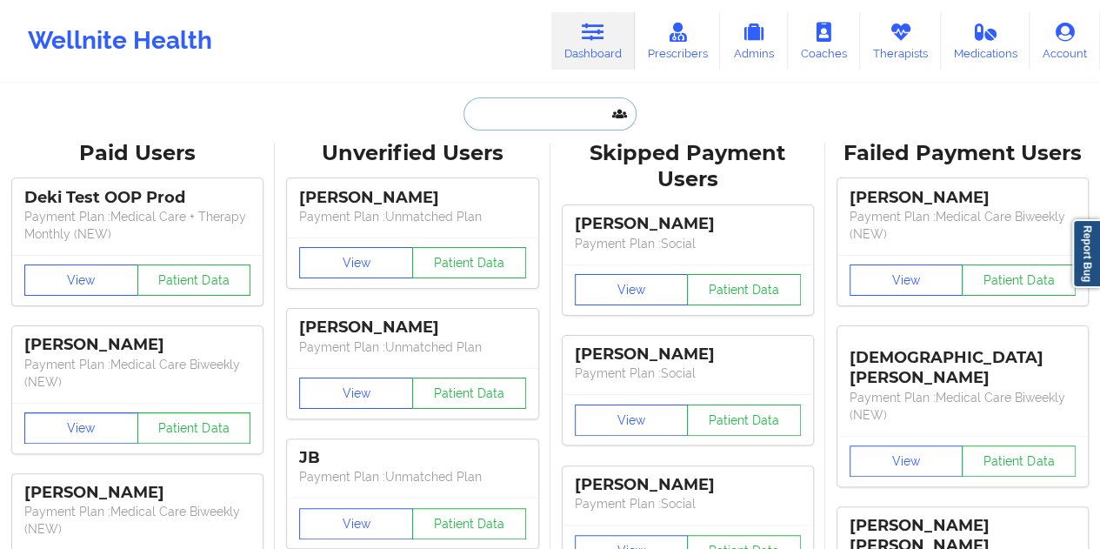
click at [520, 121] on input "text" at bounding box center [550, 113] width 172 height 33
paste input "[EMAIL_ADDRESS][DOMAIN_NAME]"
type input "[EMAIL_ADDRESS][DOMAIN_NAME]"
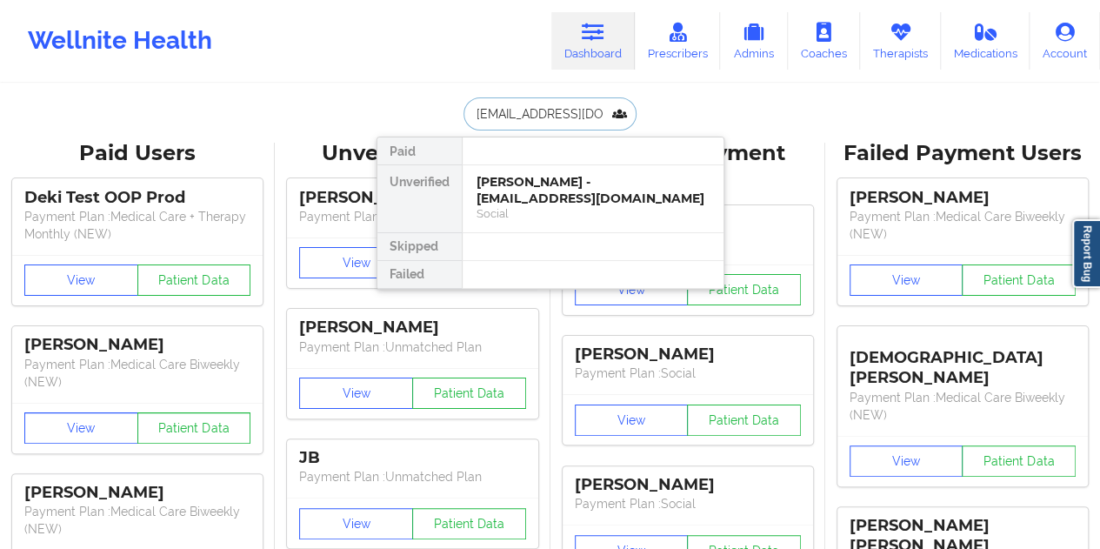
click at [551, 177] on div "[PERSON_NAME] - [EMAIL_ADDRESS][DOMAIN_NAME]" at bounding box center [593, 190] width 233 height 32
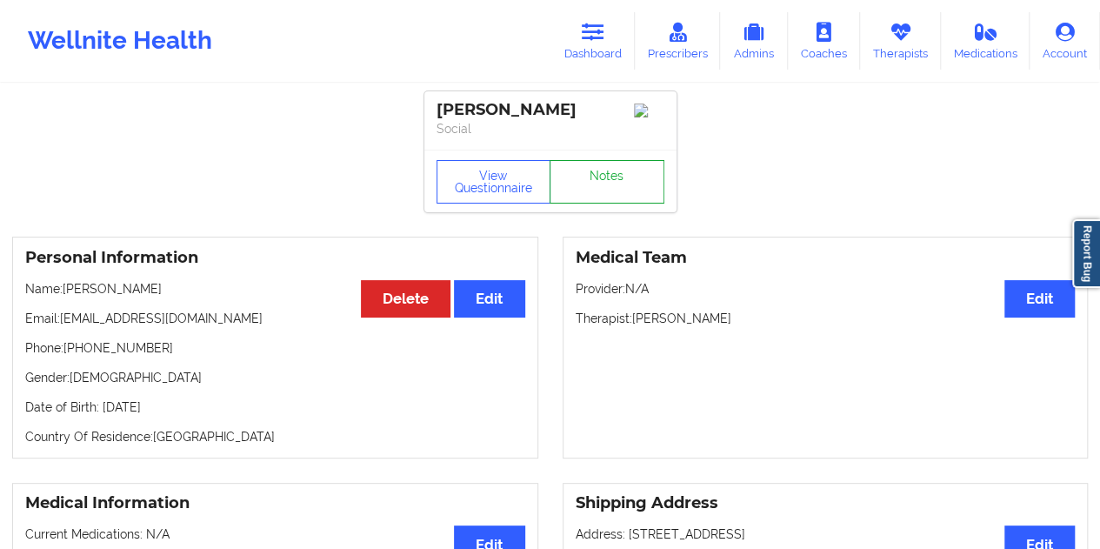
click at [579, 184] on link "Notes" at bounding box center [607, 181] width 115 height 43
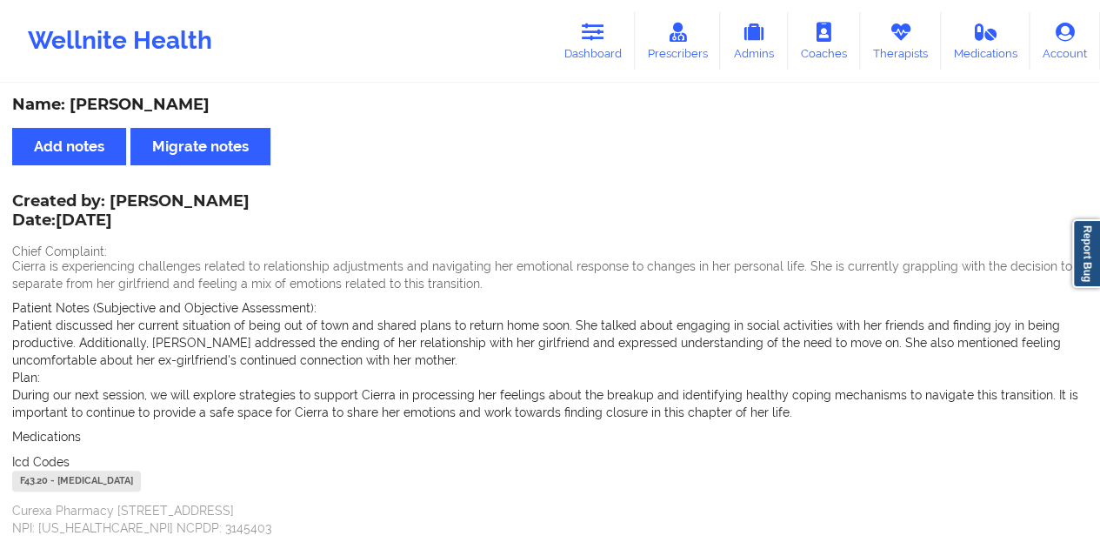
click at [607, 34] on link "Dashboard" at bounding box center [592, 40] width 83 height 57
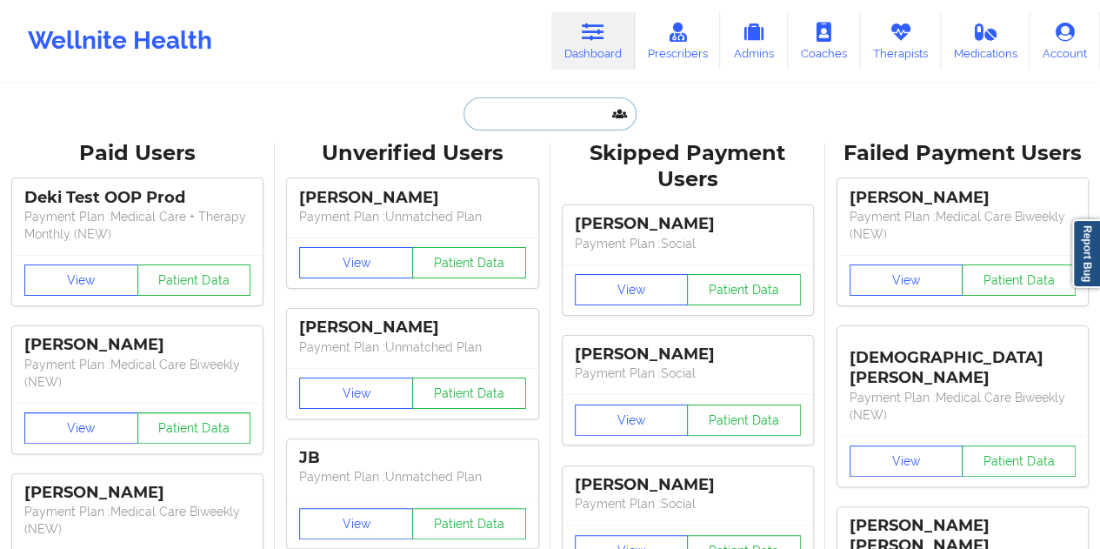
click at [513, 117] on input "text" at bounding box center [550, 113] width 172 height 33
paste input "[EMAIL_ADDRESS][DOMAIN_NAME]"
type input "[EMAIL_ADDRESS][DOMAIN_NAME]"
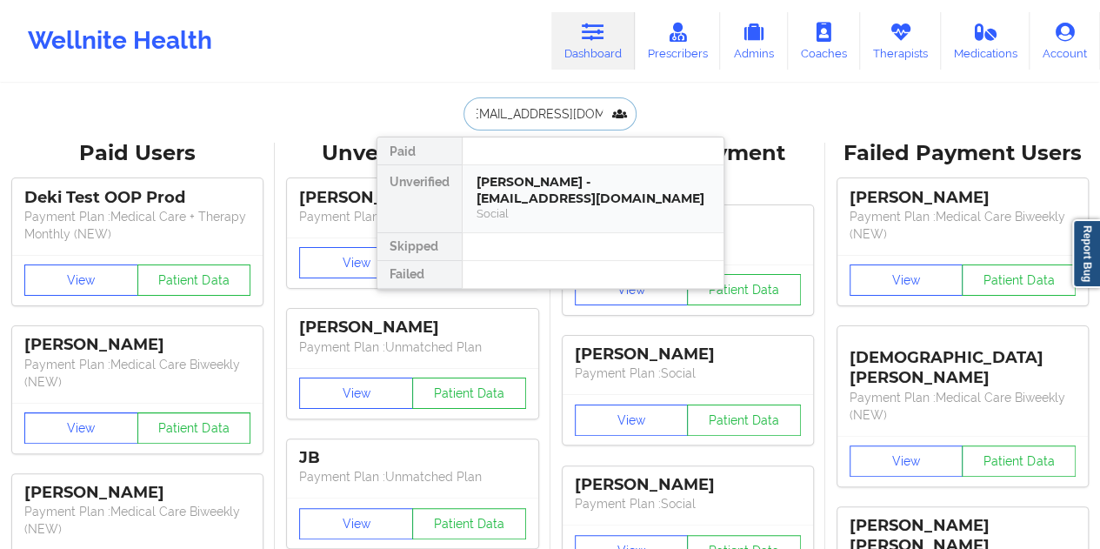
click at [532, 193] on div "[PERSON_NAME] - [EMAIL_ADDRESS][DOMAIN_NAME]" at bounding box center [593, 190] width 233 height 32
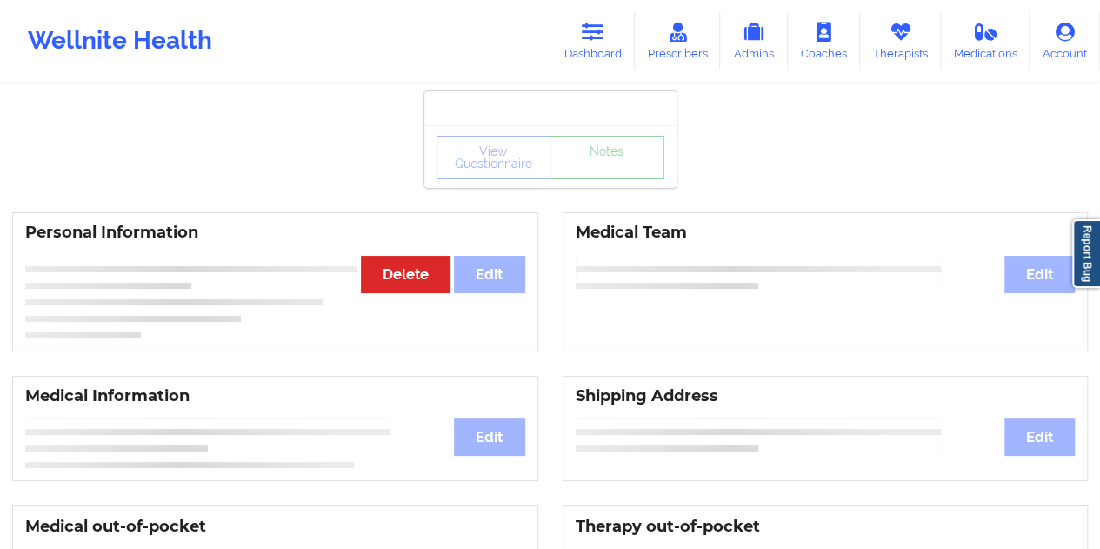
click at [598, 177] on link "Notes" at bounding box center [607, 157] width 115 height 43
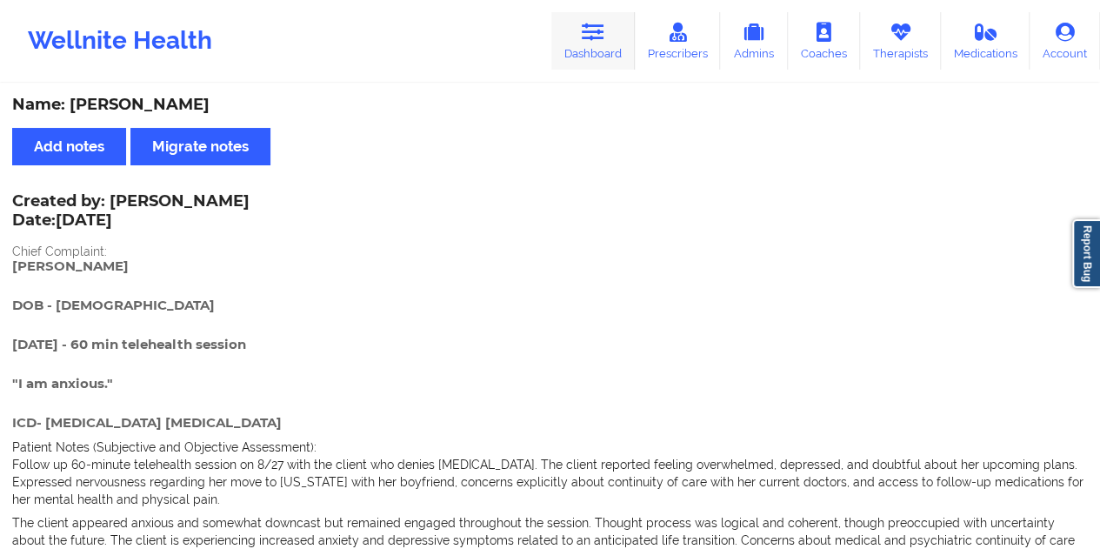
click at [611, 48] on link "Dashboard" at bounding box center [592, 40] width 83 height 57
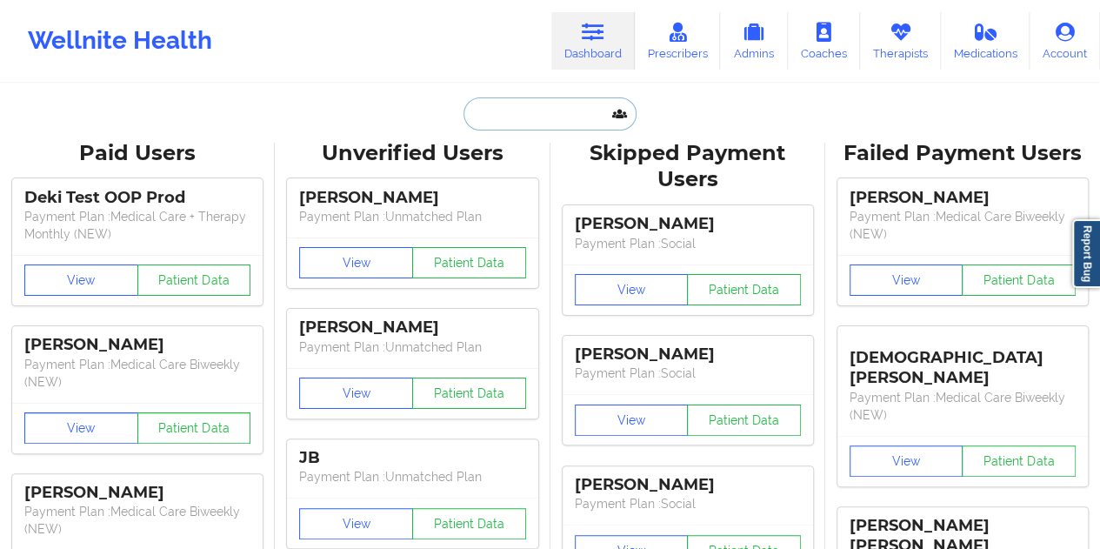
click at [524, 112] on input "text" at bounding box center [550, 113] width 172 height 33
paste input "[EMAIL_ADDRESS][DOMAIN_NAME]"
type input "[EMAIL_ADDRESS][DOMAIN_NAME]"
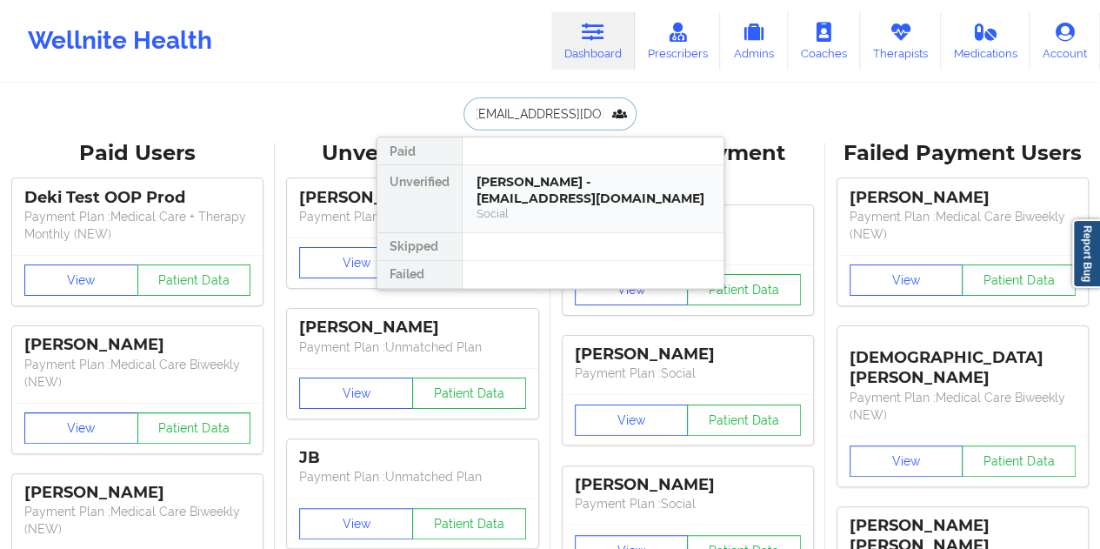
click at [571, 218] on div "Social" at bounding box center [593, 213] width 233 height 15
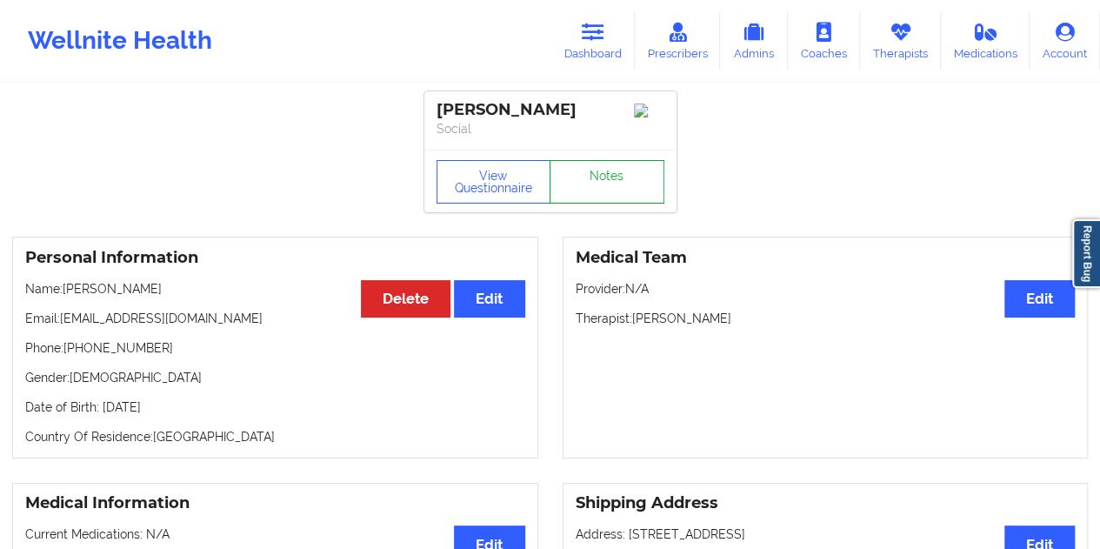
click at [623, 188] on link "Notes" at bounding box center [607, 181] width 115 height 43
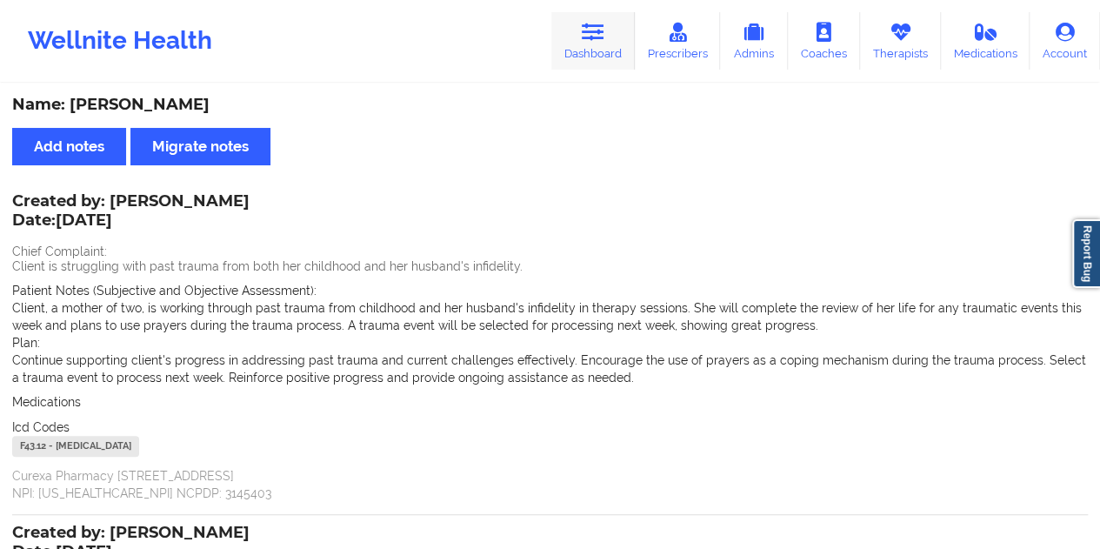
click at [603, 41] on icon at bounding box center [593, 32] width 23 height 19
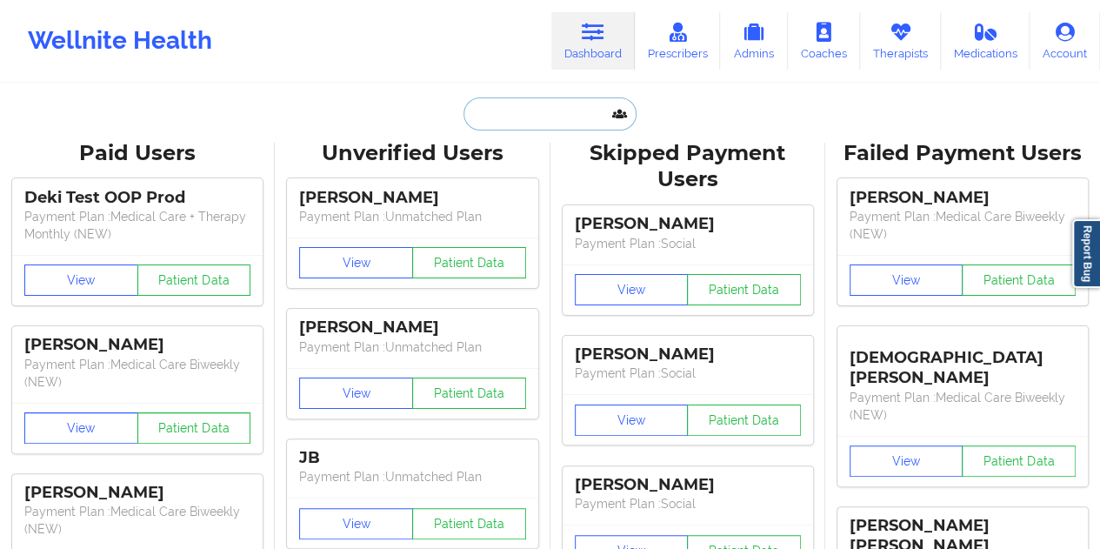
paste input "[EMAIL_ADDRESS][DOMAIN_NAME]"
type input "[EMAIL_ADDRESS][DOMAIN_NAME]"
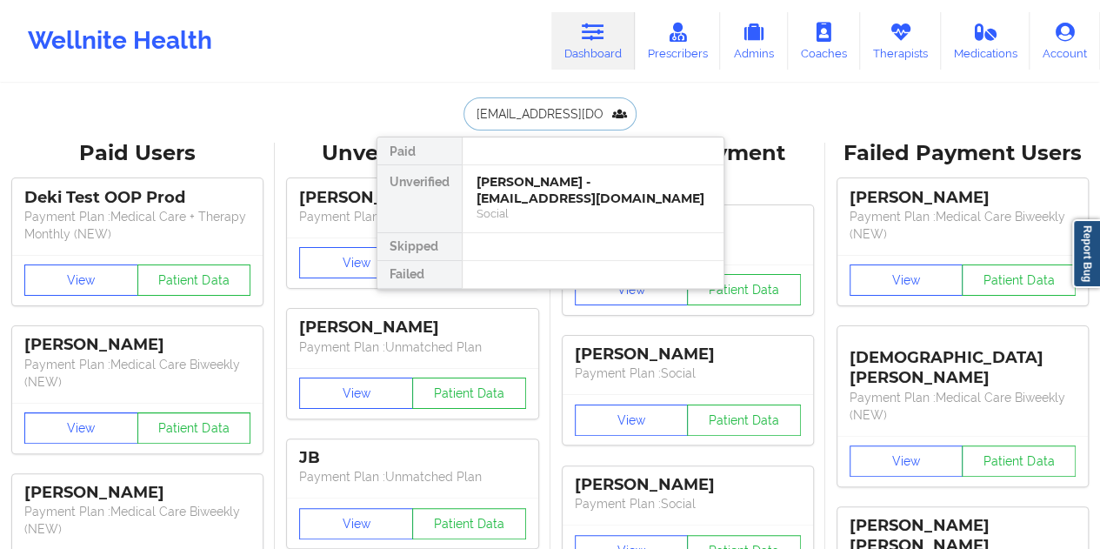
click at [582, 204] on div "[PERSON_NAME] - [EMAIL_ADDRESS][DOMAIN_NAME] Social" at bounding box center [593, 198] width 261 height 67
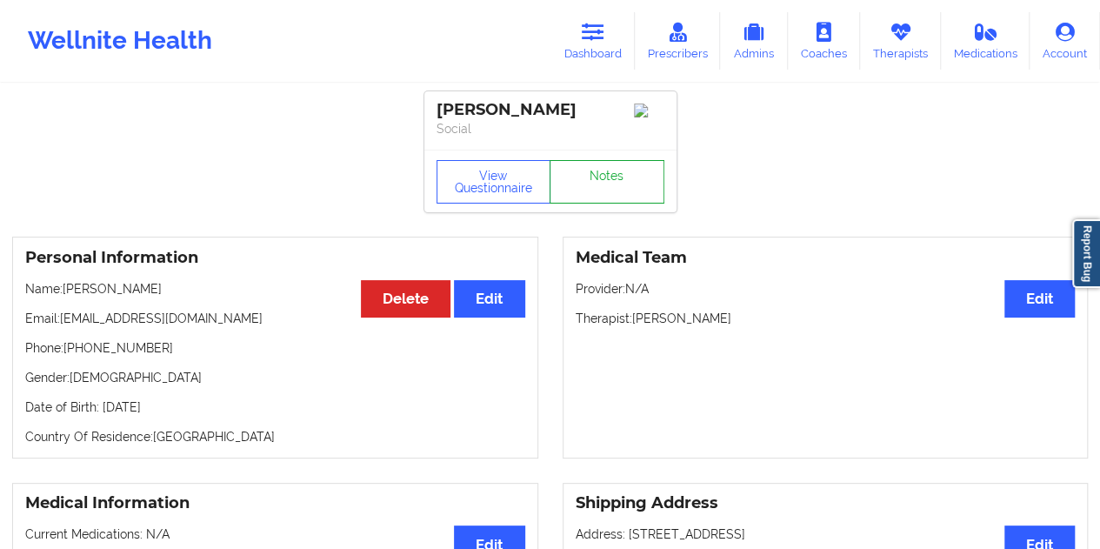
click at [607, 196] on link "Notes" at bounding box center [607, 181] width 115 height 43
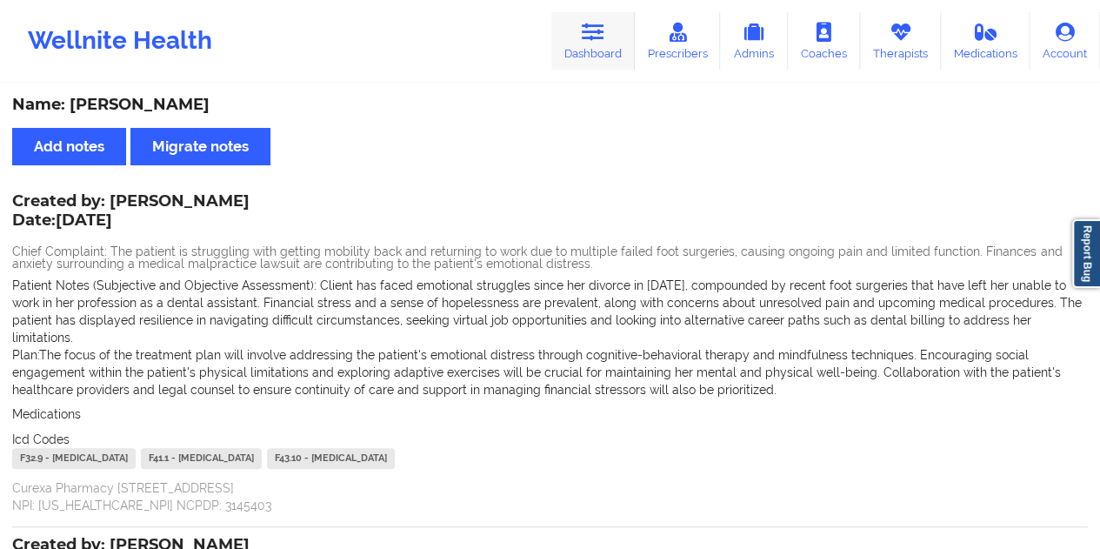
click at [579, 31] on link "Dashboard" at bounding box center [592, 40] width 83 height 57
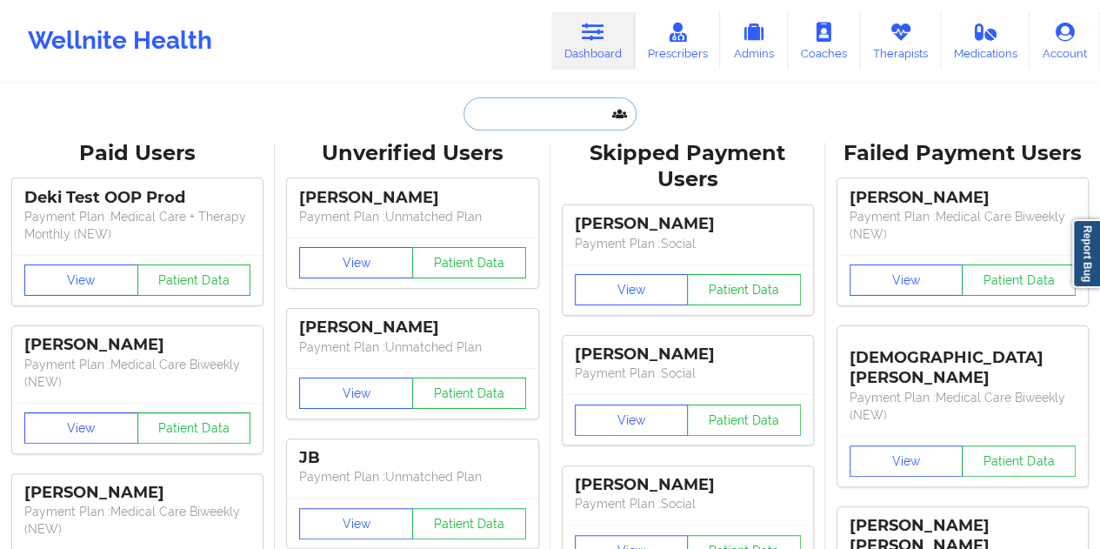
click at [518, 112] on input "text" at bounding box center [550, 113] width 172 height 33
paste input "[EMAIL_ADDRESS][DOMAIN_NAME]"
type input "[EMAIL_ADDRESS][DOMAIN_NAME]"
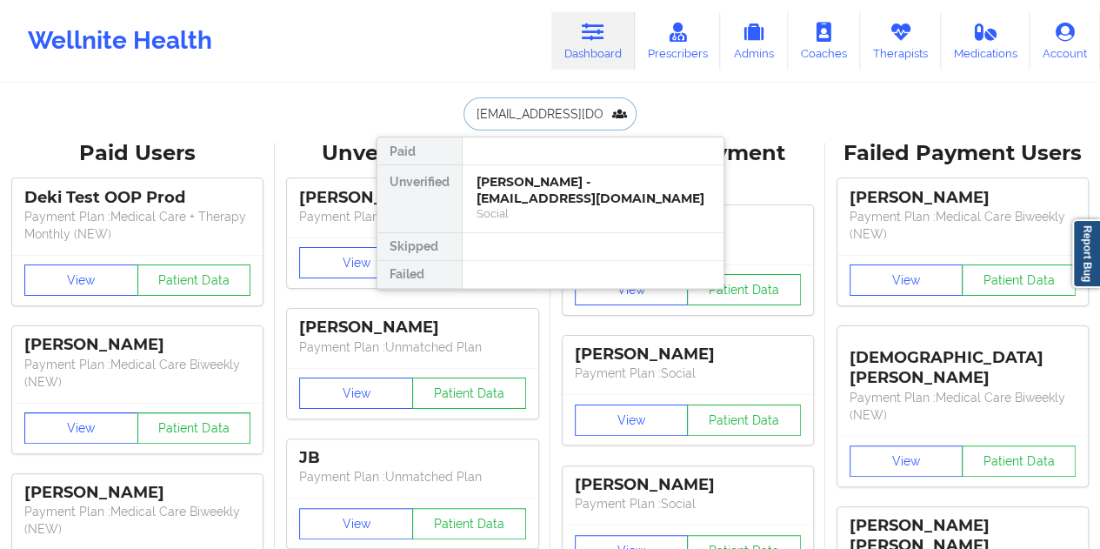
scroll to position [0, 20]
click at [546, 187] on div "[PERSON_NAME] - [EMAIL_ADDRESS][DOMAIN_NAME]" at bounding box center [593, 190] width 233 height 32
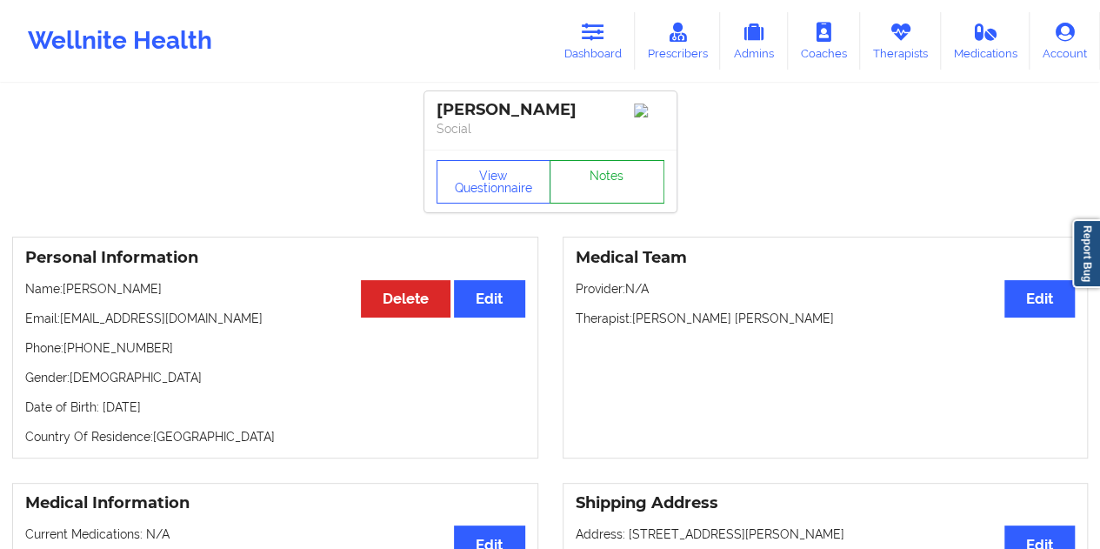
click at [593, 189] on link "Notes" at bounding box center [607, 181] width 115 height 43
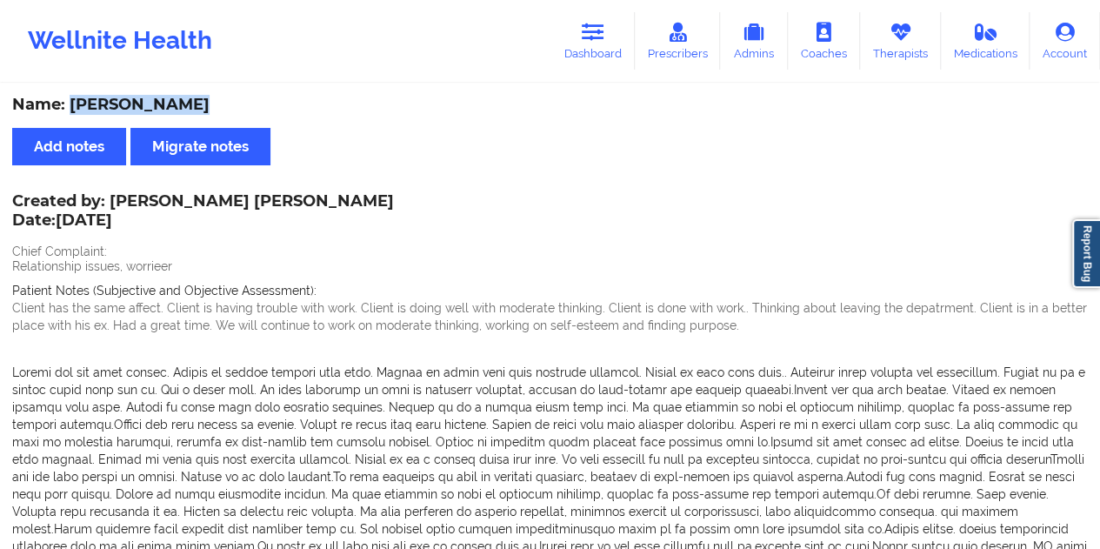
drag, startPoint x: 144, startPoint y: 105, endPoint x: 73, endPoint y: 105, distance: 71.3
click at [73, 105] on div "Name: [PERSON_NAME]" at bounding box center [550, 105] width 1076 height 20
copy div "[PERSON_NAME]"
click at [602, 44] on link "Dashboard" at bounding box center [592, 40] width 83 height 57
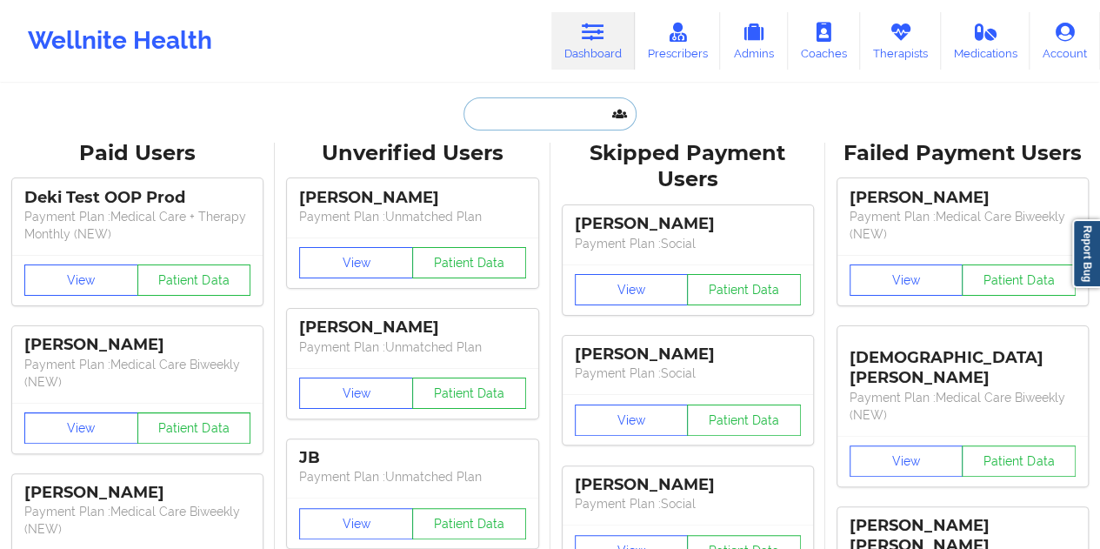
drag, startPoint x: 582, startPoint y: 78, endPoint x: 531, endPoint y: 113, distance: 62.0
click at [531, 113] on input "text" at bounding box center [550, 113] width 172 height 33
paste input "[EMAIL_ADDRESS][DOMAIN_NAME]"
type input "[EMAIL_ADDRESS][DOMAIN_NAME]"
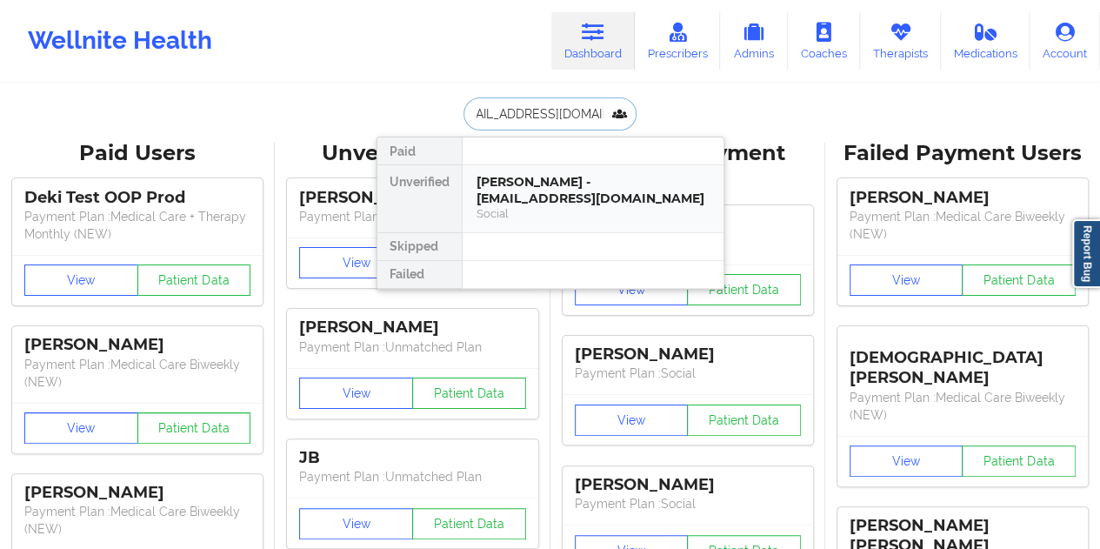
click at [574, 225] on div "[PERSON_NAME] - [EMAIL_ADDRESS][DOMAIN_NAME] Social" at bounding box center [593, 198] width 261 height 67
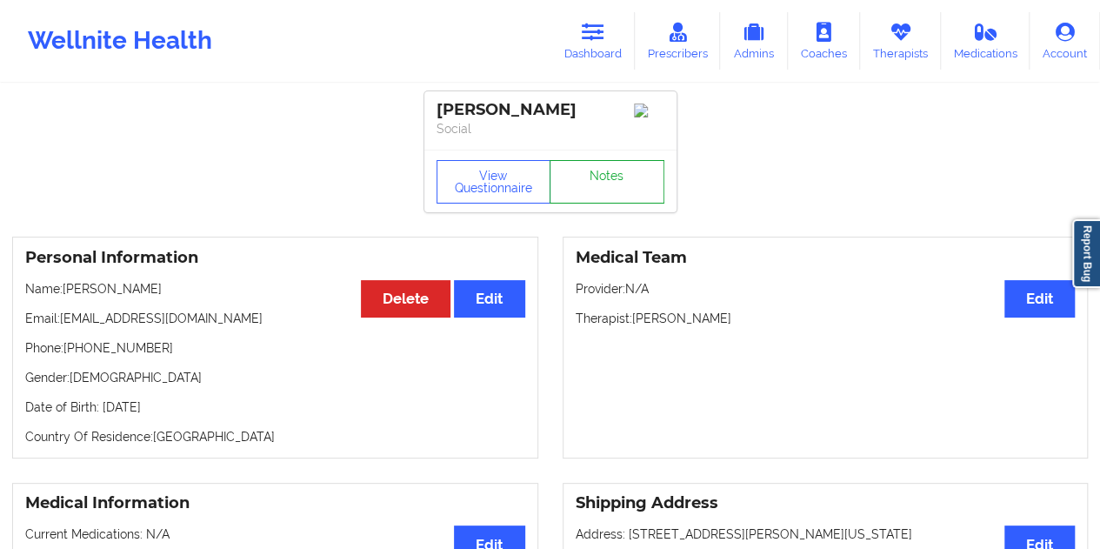
click at [607, 168] on link "Notes" at bounding box center [607, 181] width 115 height 43
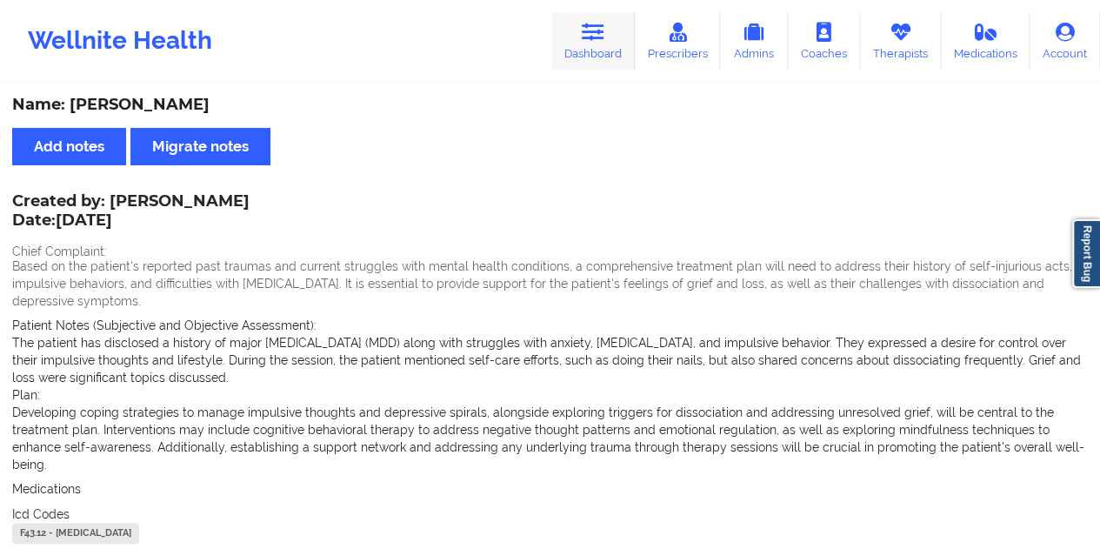
click at [604, 35] on icon at bounding box center [593, 32] width 23 height 19
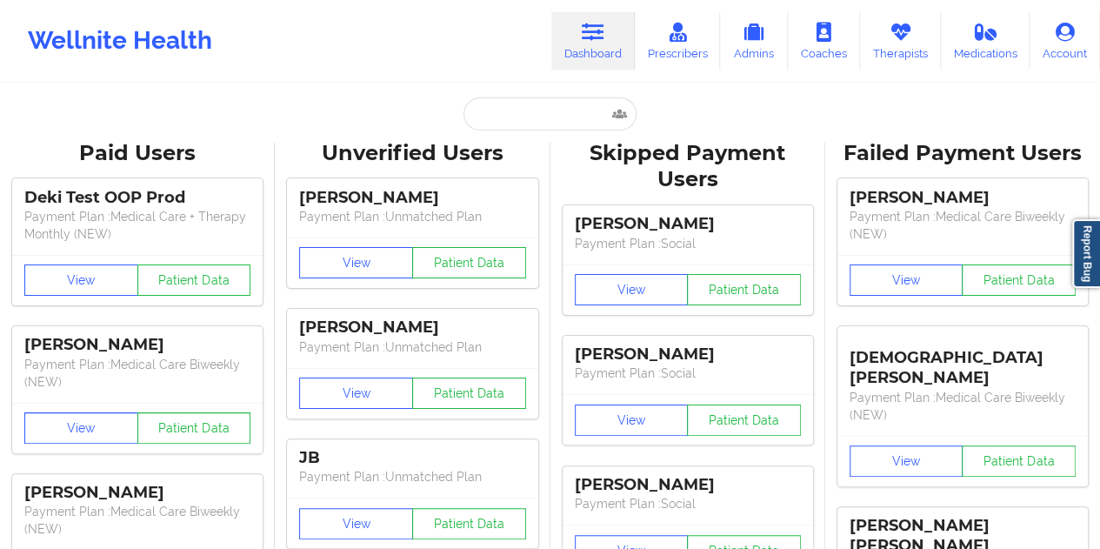
drag, startPoint x: 604, startPoint y: 35, endPoint x: 534, endPoint y: 93, distance: 91.4
click at [529, 108] on input "text" at bounding box center [550, 113] width 172 height 33
paste input "[EMAIL_ADDRESS][PERSON_NAME][PERSON_NAME][DOMAIN_NAME]"
type input "[EMAIL_ADDRESS][PERSON_NAME][PERSON_NAME][DOMAIN_NAME]"
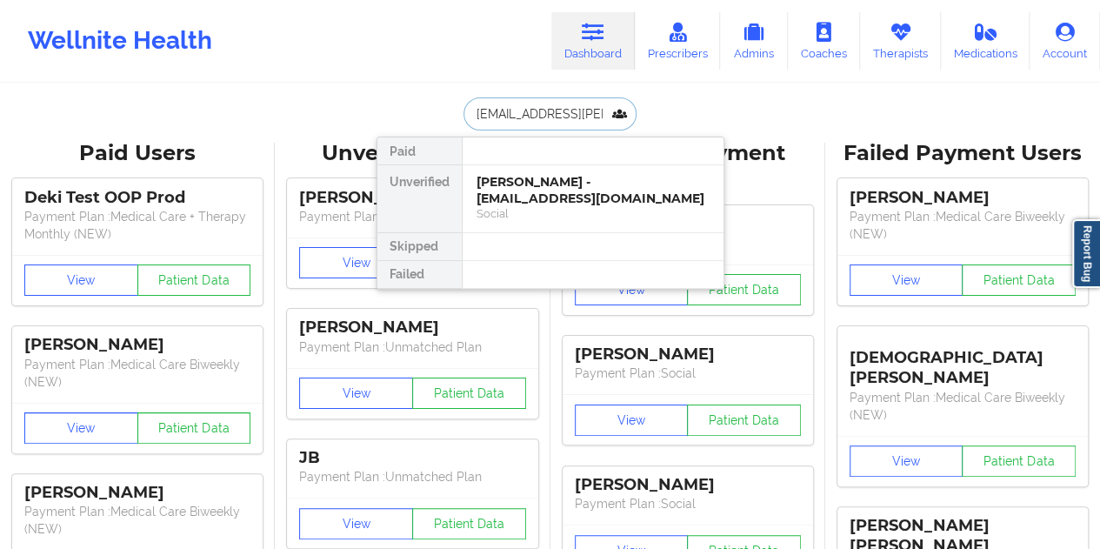
scroll to position [0, 10]
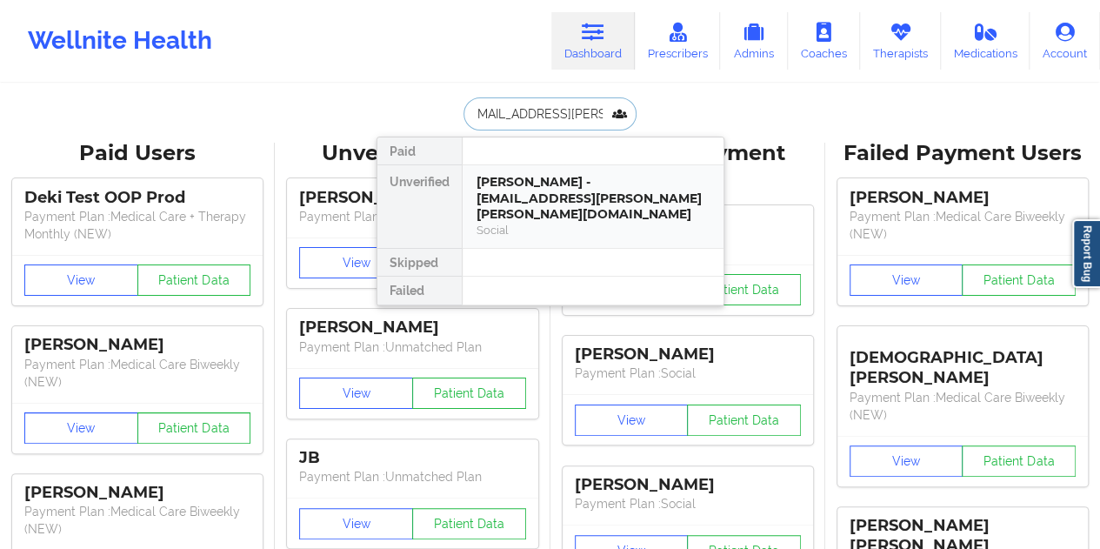
click at [539, 187] on div "[PERSON_NAME] - [EMAIL_ADDRESS][PERSON_NAME][PERSON_NAME][DOMAIN_NAME]" at bounding box center [593, 198] width 233 height 49
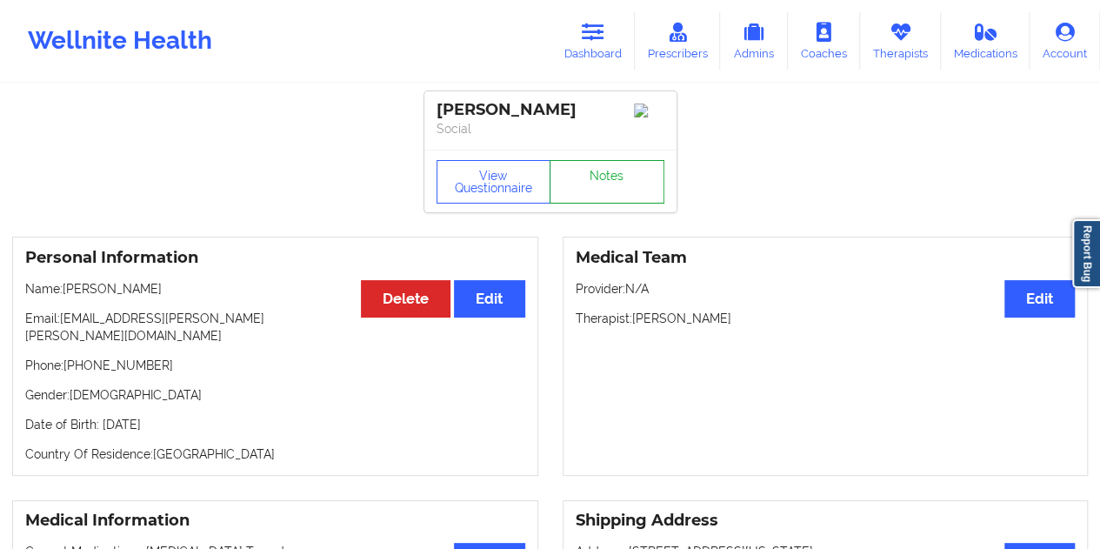
click at [598, 190] on link "Notes" at bounding box center [607, 181] width 115 height 43
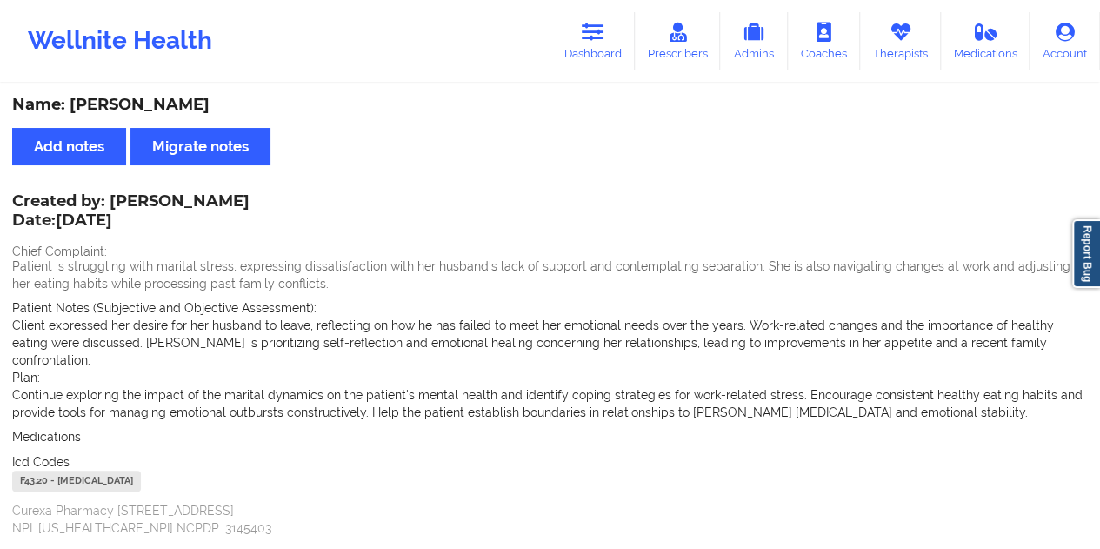
drag, startPoint x: 224, startPoint y: 104, endPoint x: 75, endPoint y: 105, distance: 149.6
click at [75, 105] on div "Name: [PERSON_NAME]" at bounding box center [550, 105] width 1076 height 20
copy div "[PERSON_NAME]"
click at [595, 50] on link "Dashboard" at bounding box center [592, 40] width 83 height 57
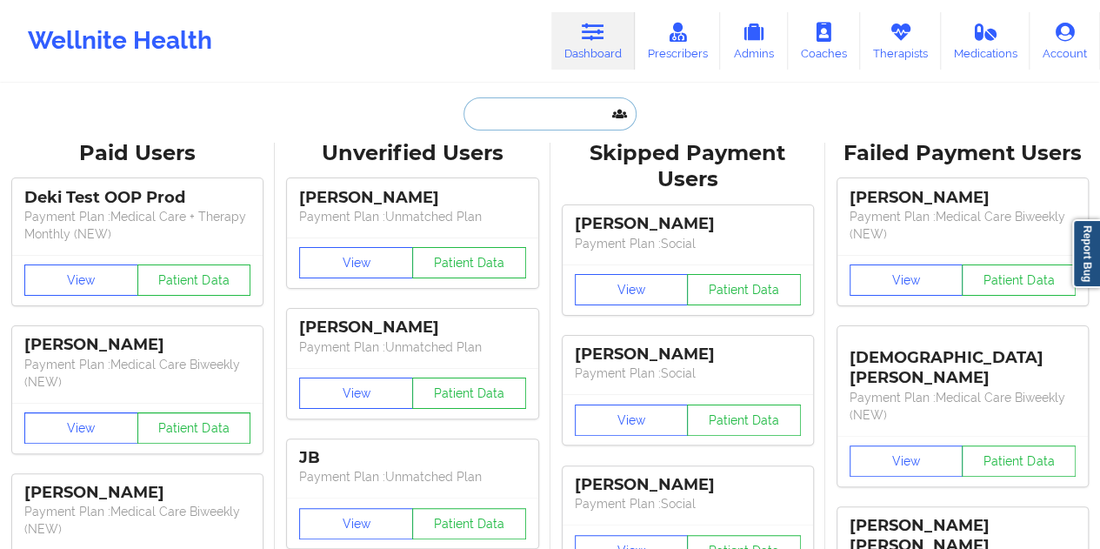
drag, startPoint x: 595, startPoint y: 50, endPoint x: 518, endPoint y: 110, distance: 97.3
click at [518, 110] on input "text" at bounding box center [550, 113] width 172 height 33
paste input "[EMAIL_ADDRESS][DOMAIN_NAME]"
type input "[EMAIL_ADDRESS][DOMAIN_NAME]"
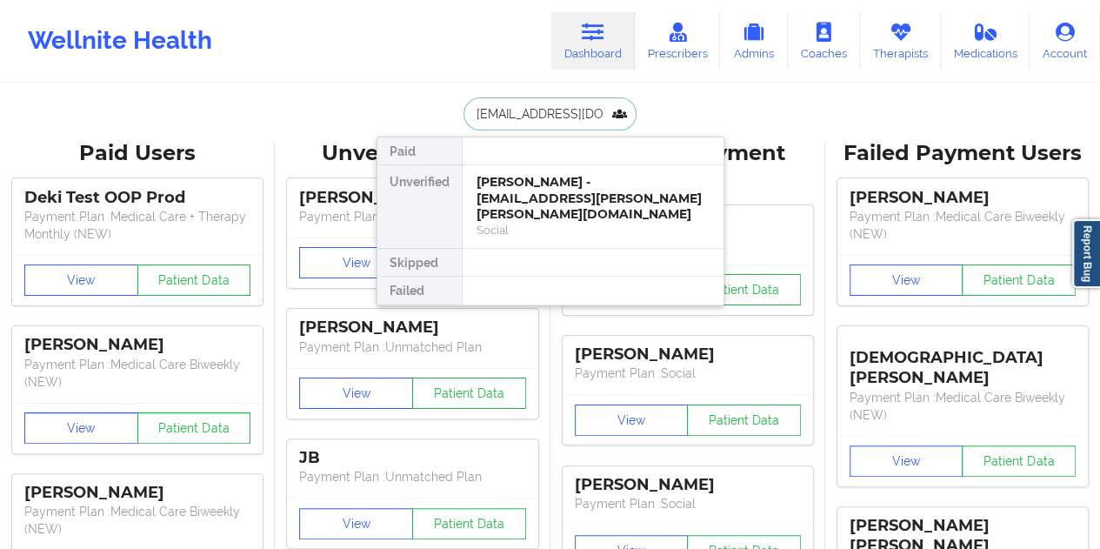
scroll to position [0, 17]
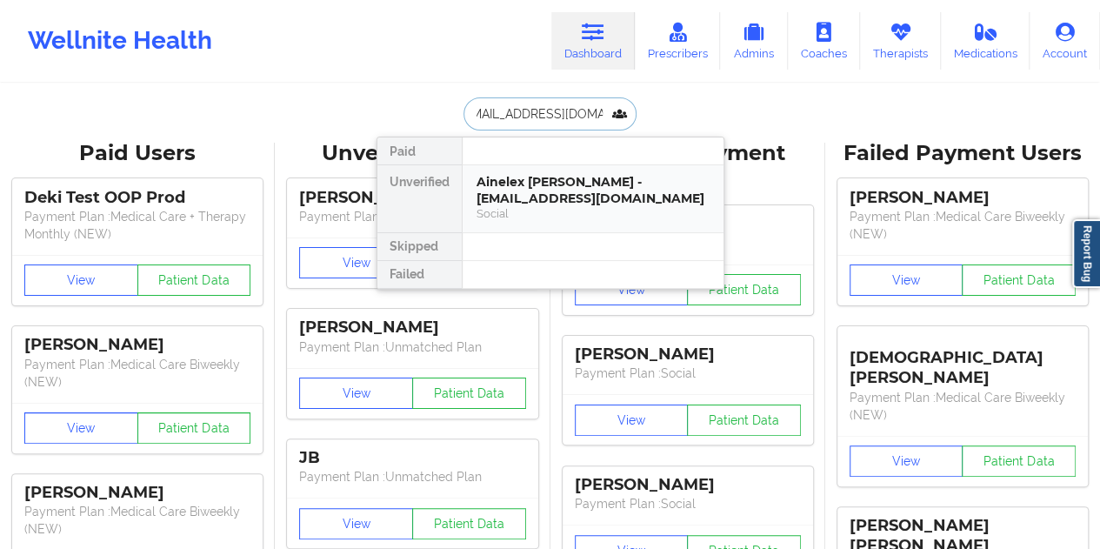
click at [538, 197] on div "Ainelex [PERSON_NAME] - [EMAIL_ADDRESS][DOMAIN_NAME]" at bounding box center [593, 190] width 233 height 32
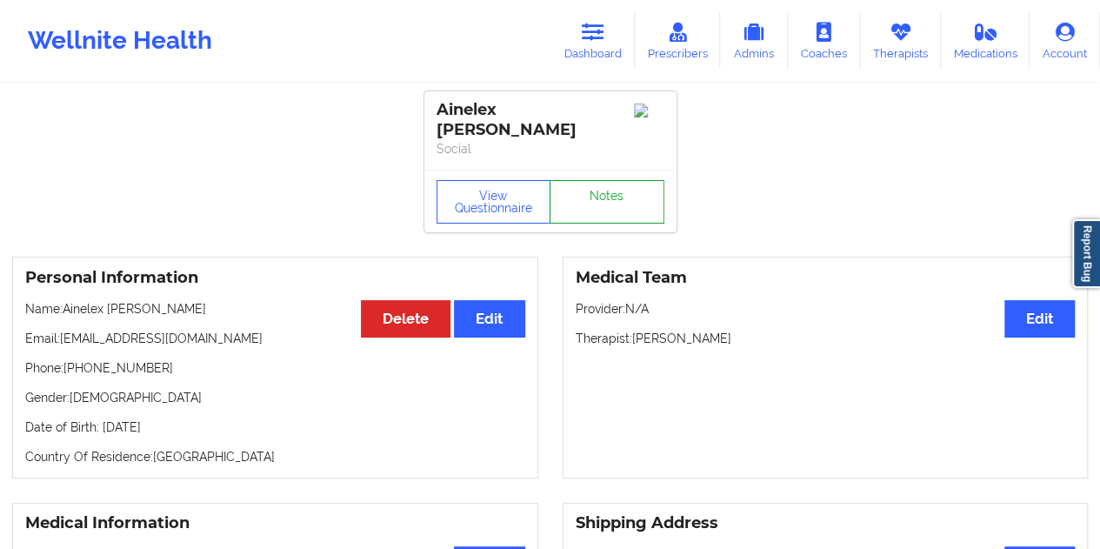
click at [586, 198] on link "Notes" at bounding box center [607, 201] width 115 height 43
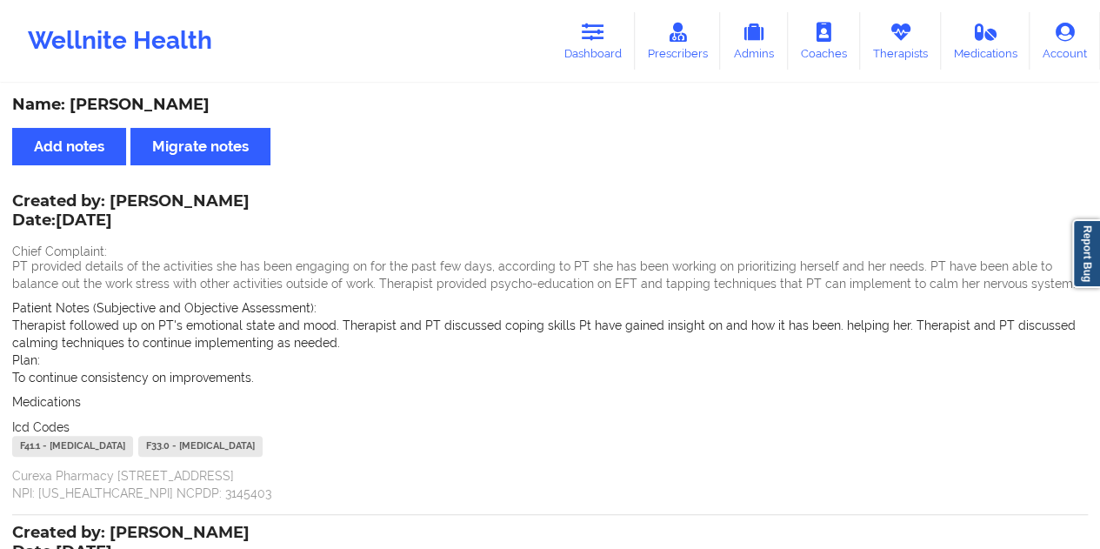
drag, startPoint x: 192, startPoint y: 106, endPoint x: 74, endPoint y: 100, distance: 118.4
click at [74, 100] on div "Name: [PERSON_NAME]" at bounding box center [550, 105] width 1076 height 20
copy div "Ainelex [PERSON_NAME]"
